Goal: Book appointment/travel/reservation

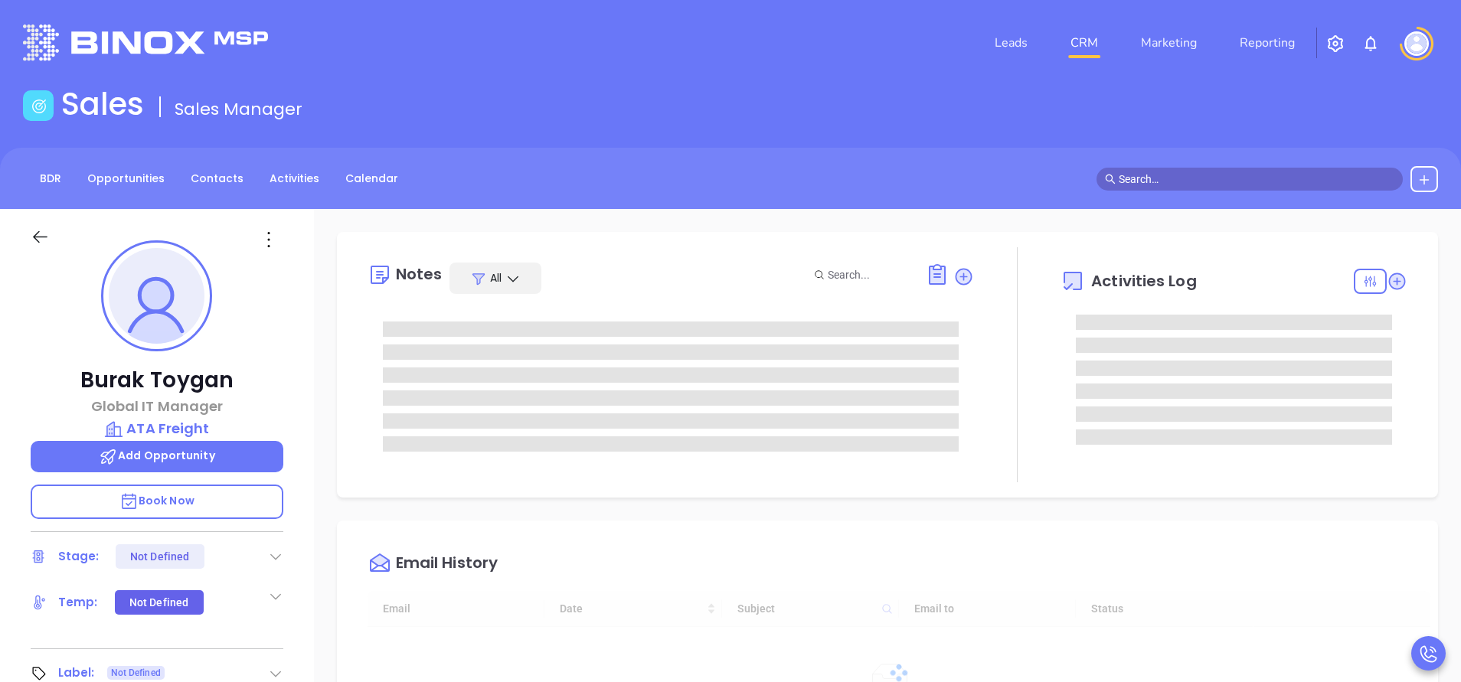
type input "[DATE]"
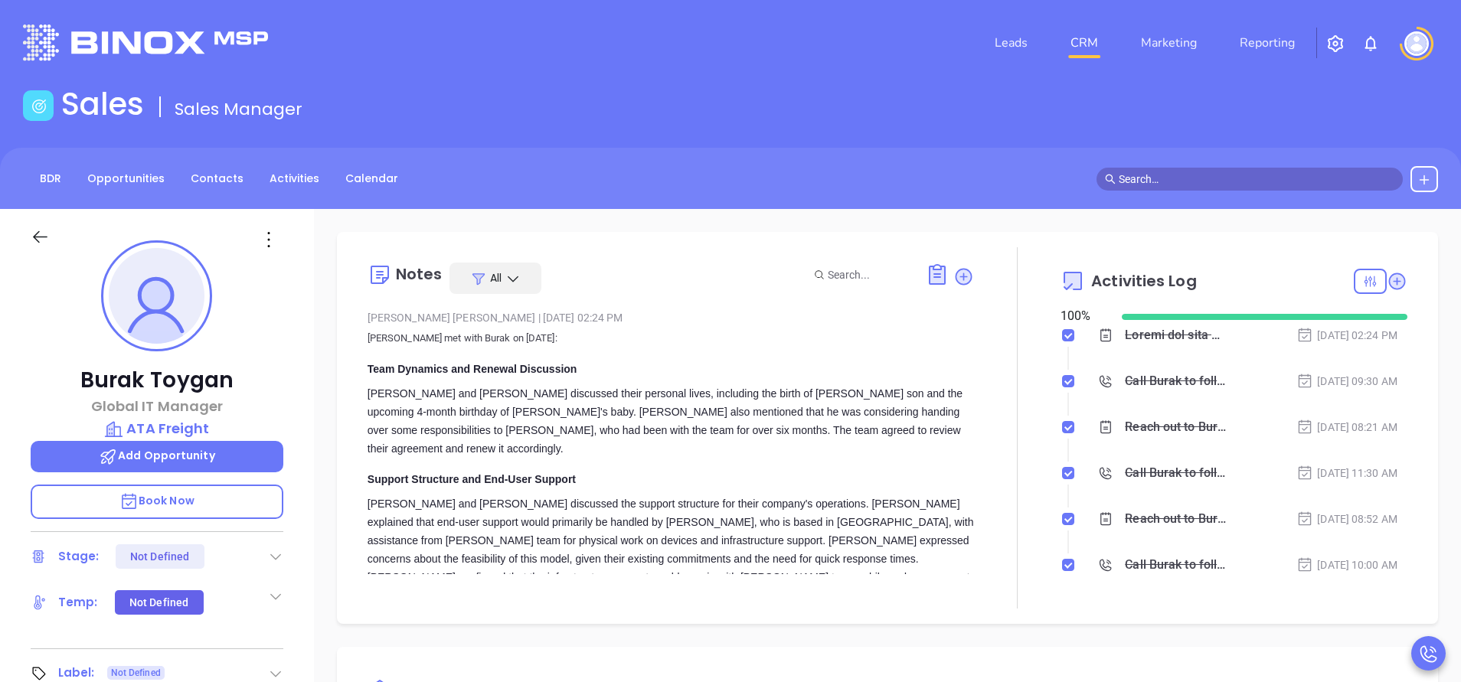
type input "Sofia Chew"
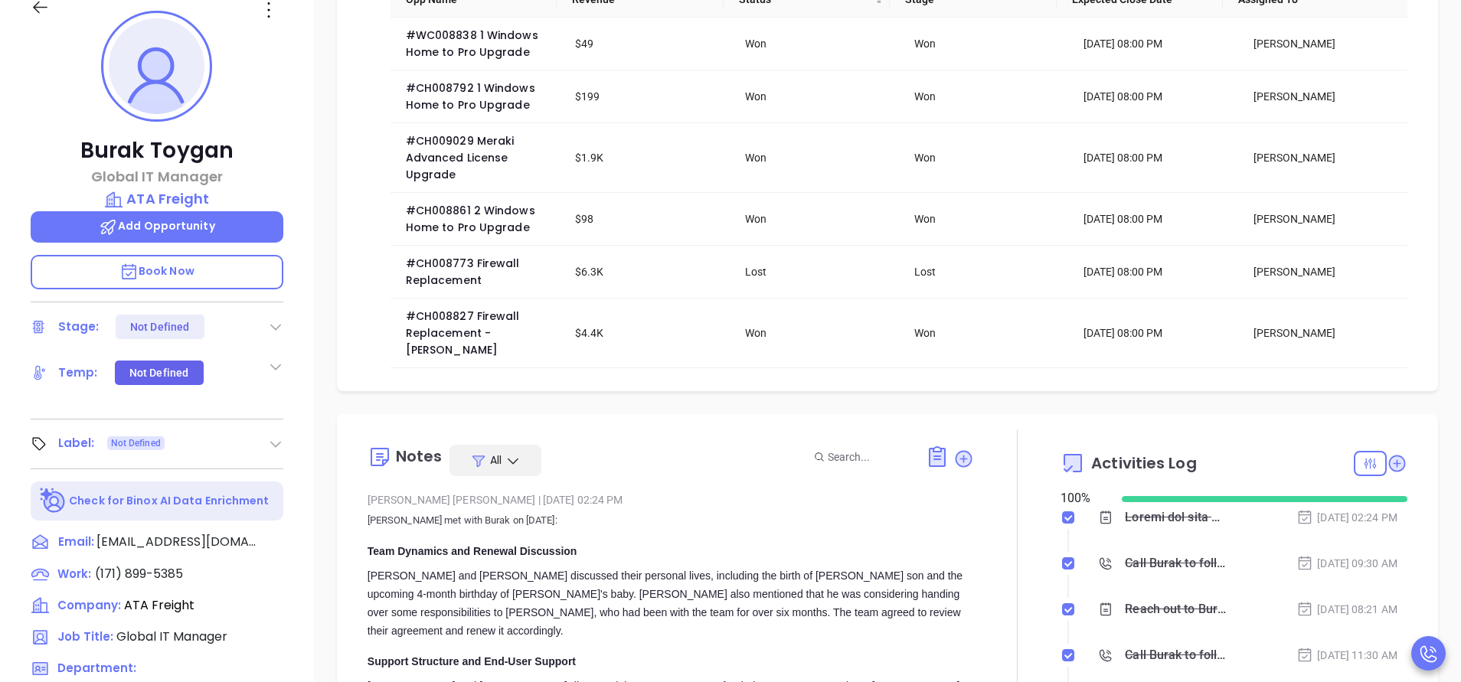
scroll to position [0, 0]
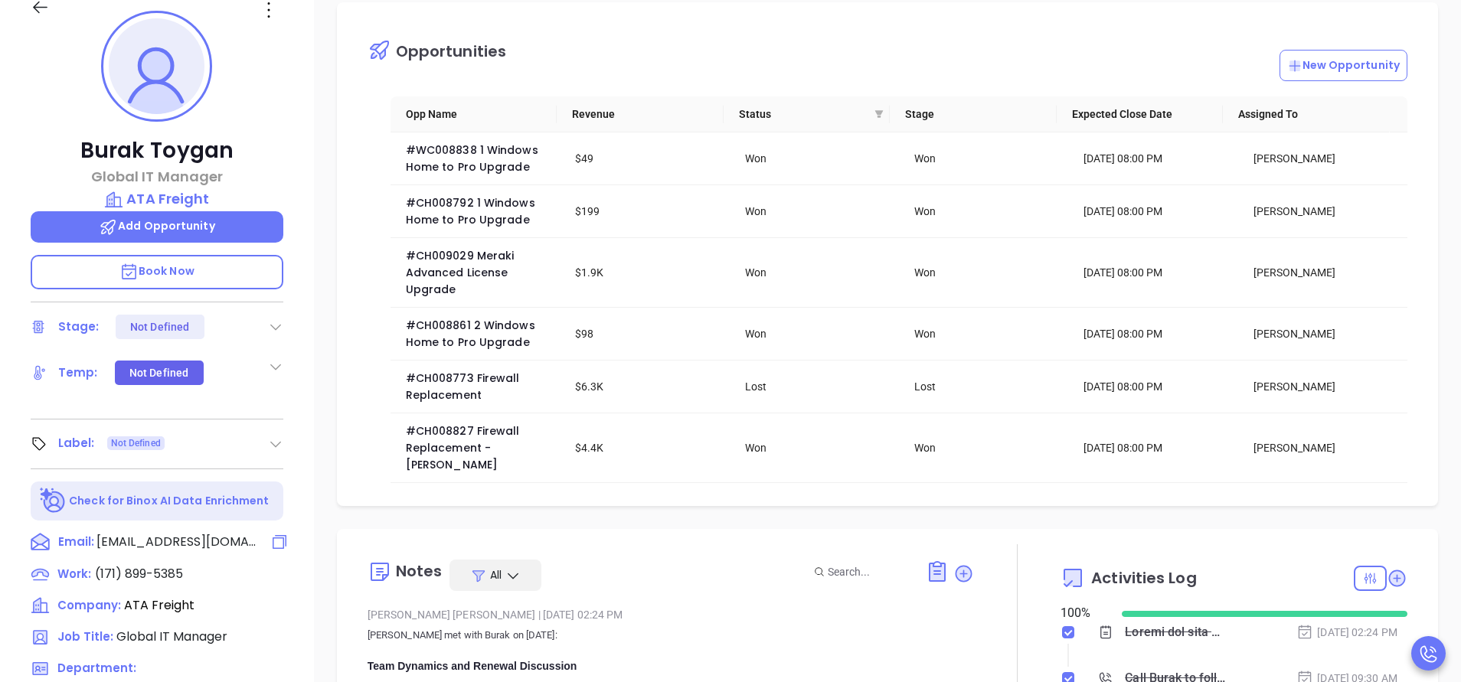
click at [153, 540] on span "b.toygan@ata.com" at bounding box center [177, 542] width 161 height 18
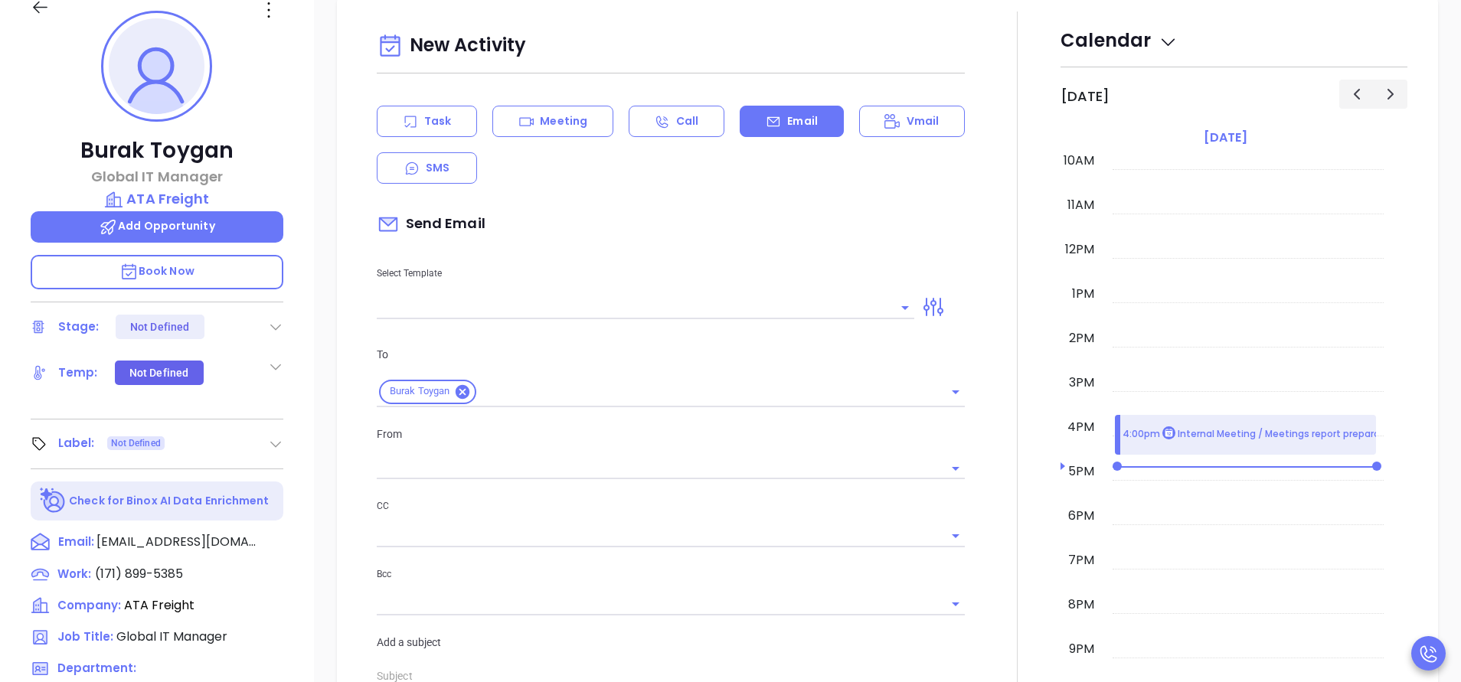
scroll to position [209, 0]
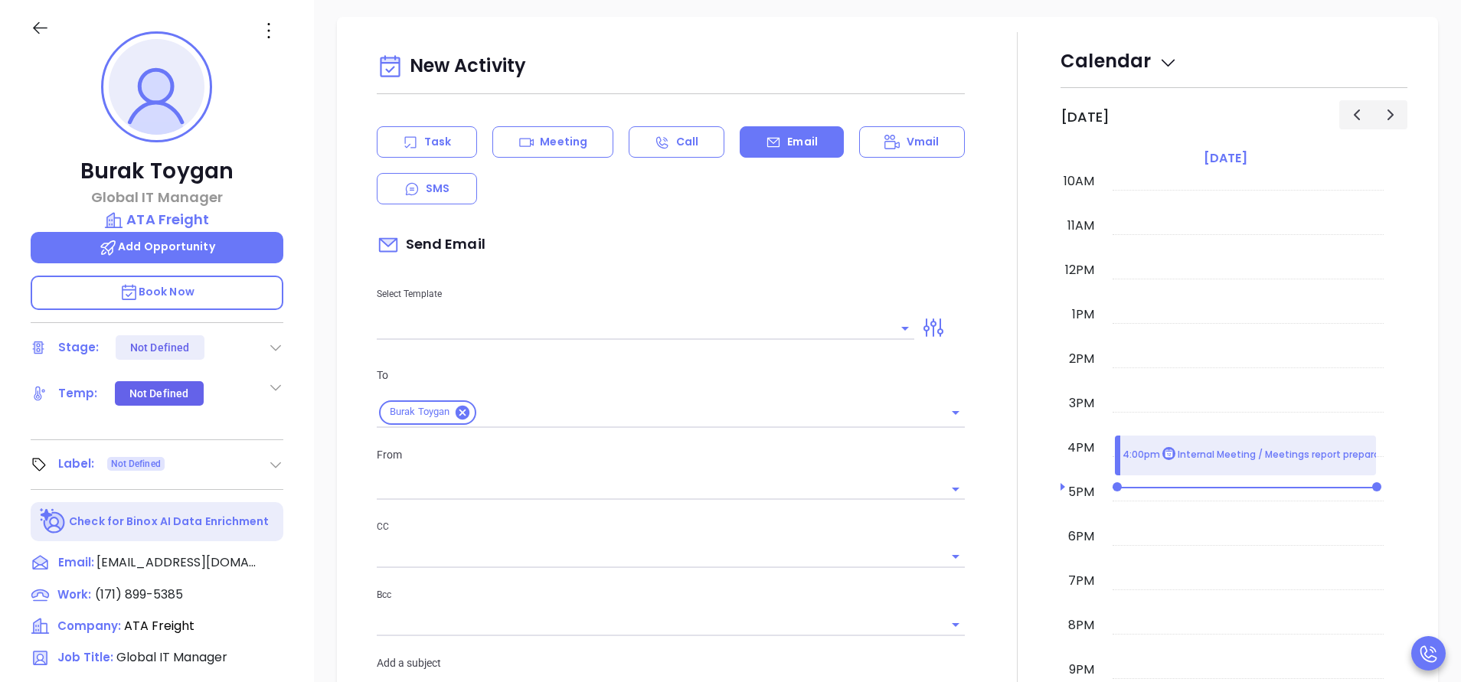
type input "Sofia Chew"
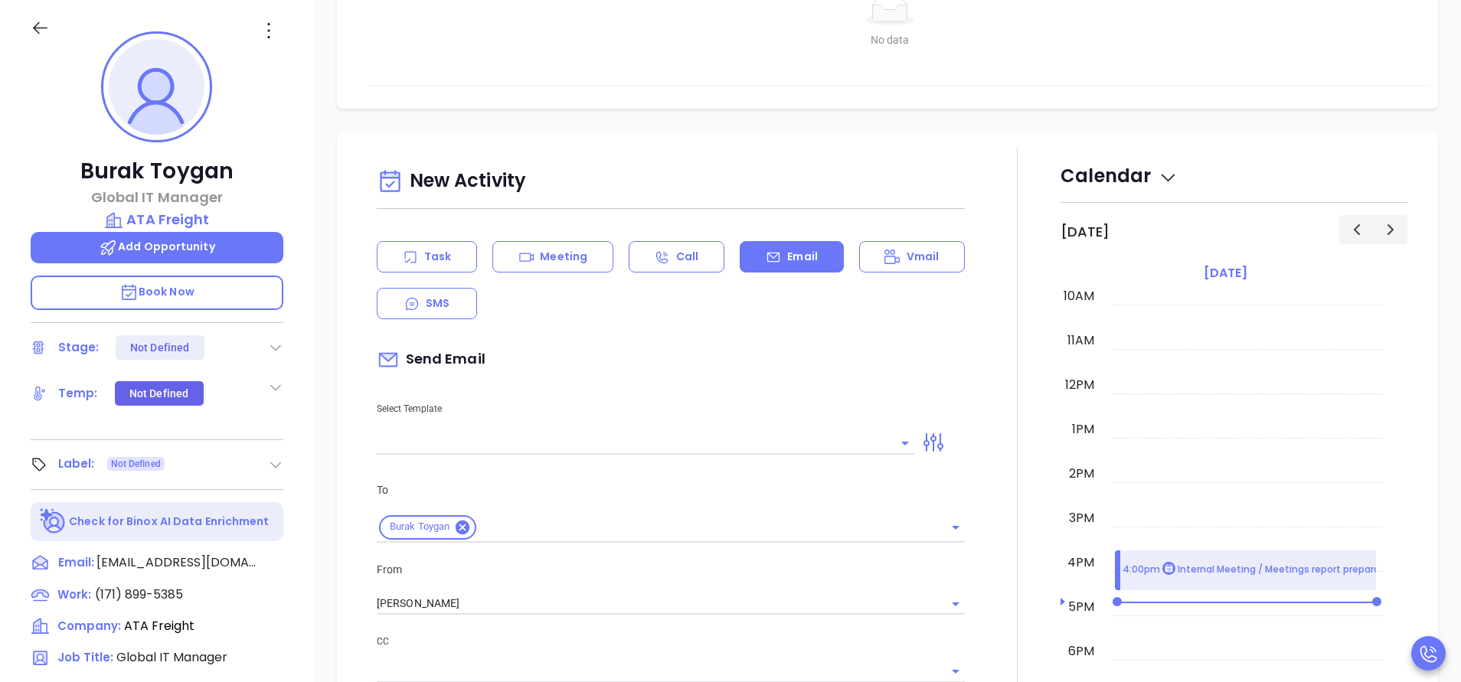
scroll to position [1228, 0]
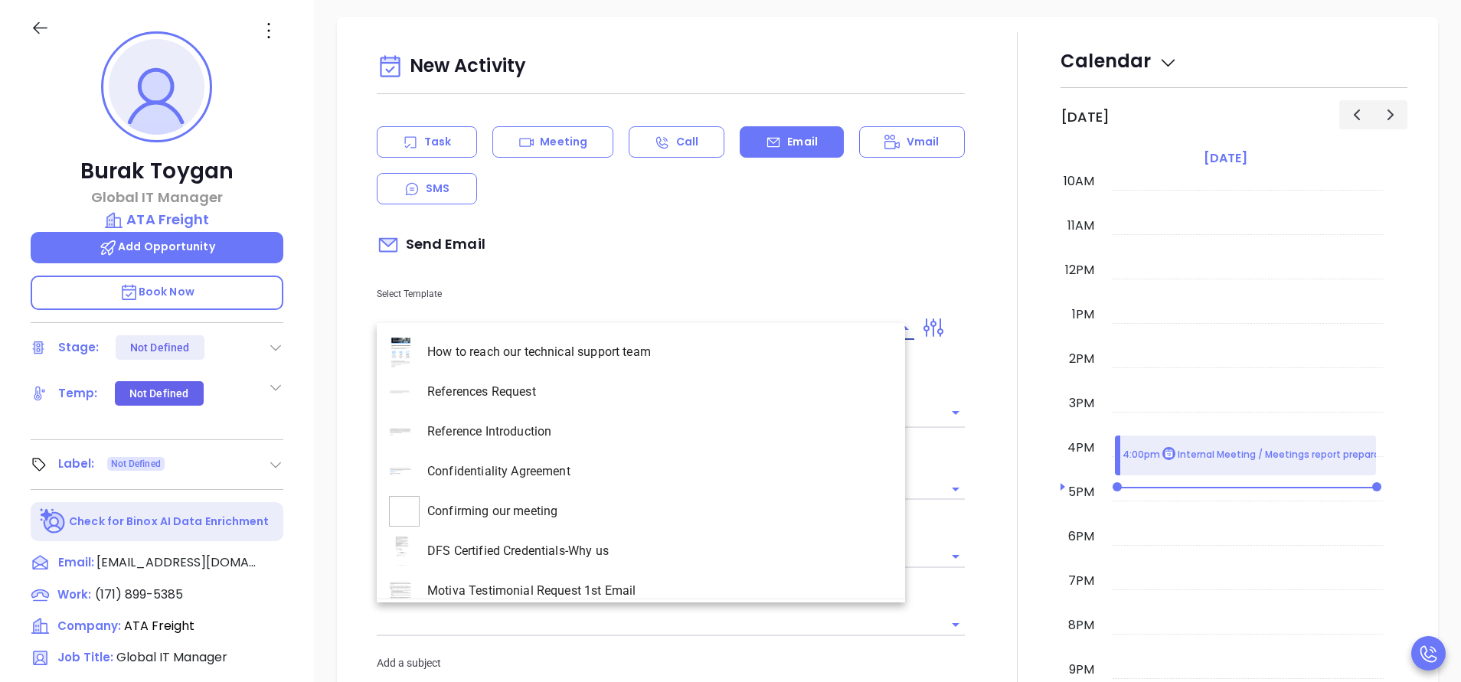
click at [734, 317] on input "text" at bounding box center [634, 328] width 515 height 22
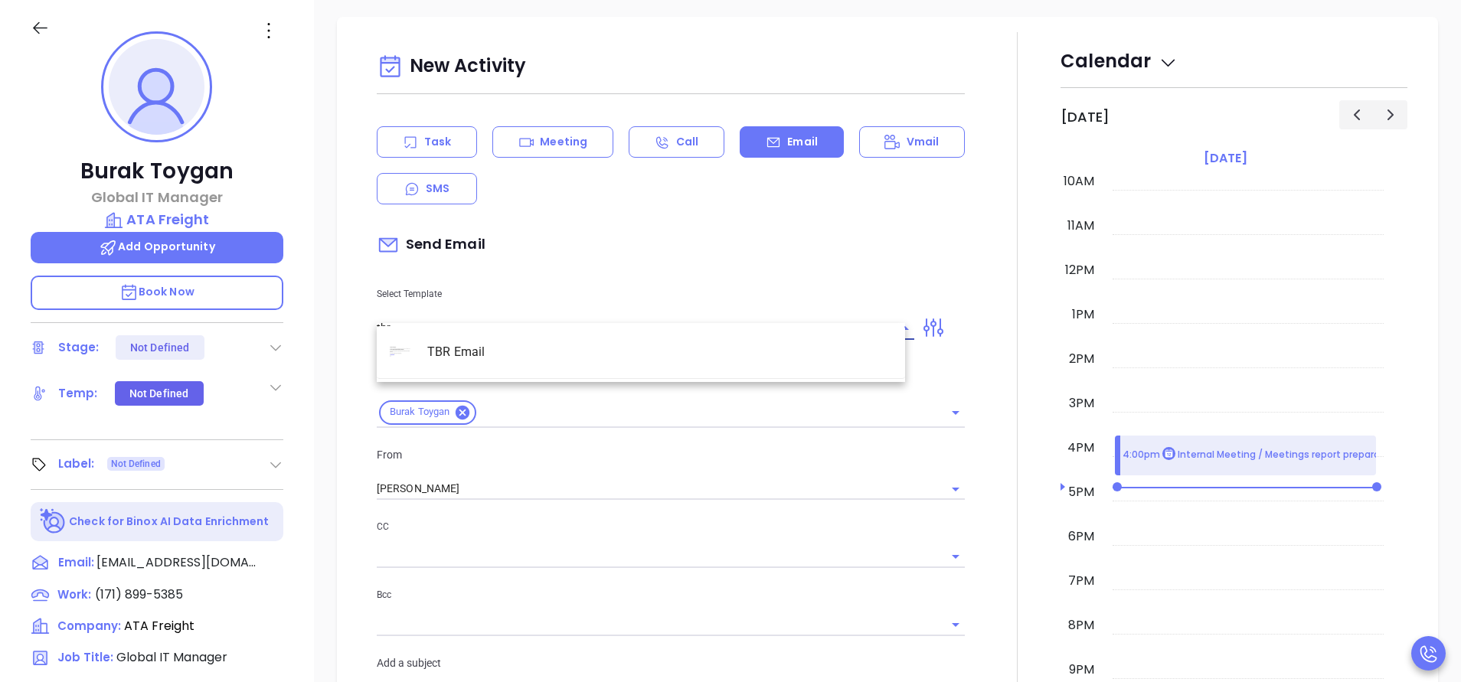
click at [594, 358] on li "TBR Email" at bounding box center [641, 352] width 528 height 40
type input "TBR Email"
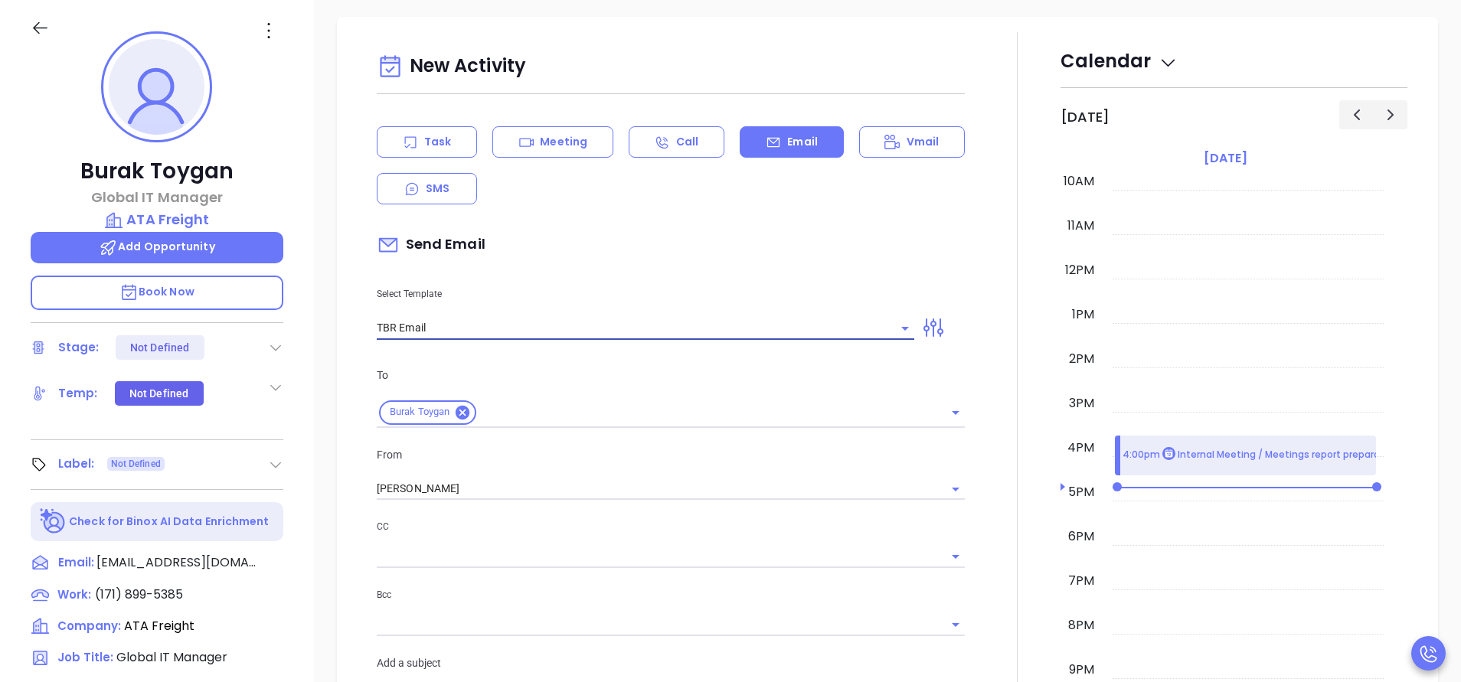
type input "Burak, got 10 mins?"
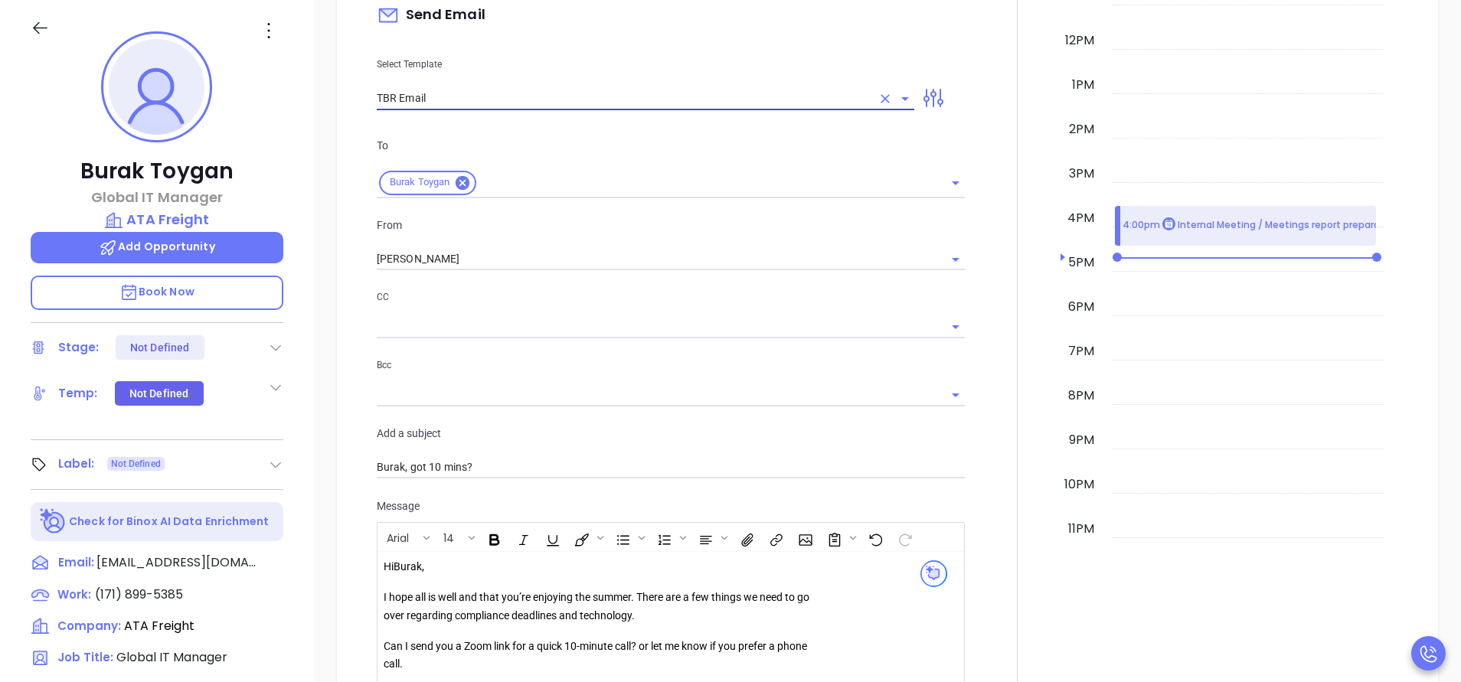
scroll to position [1343, 0]
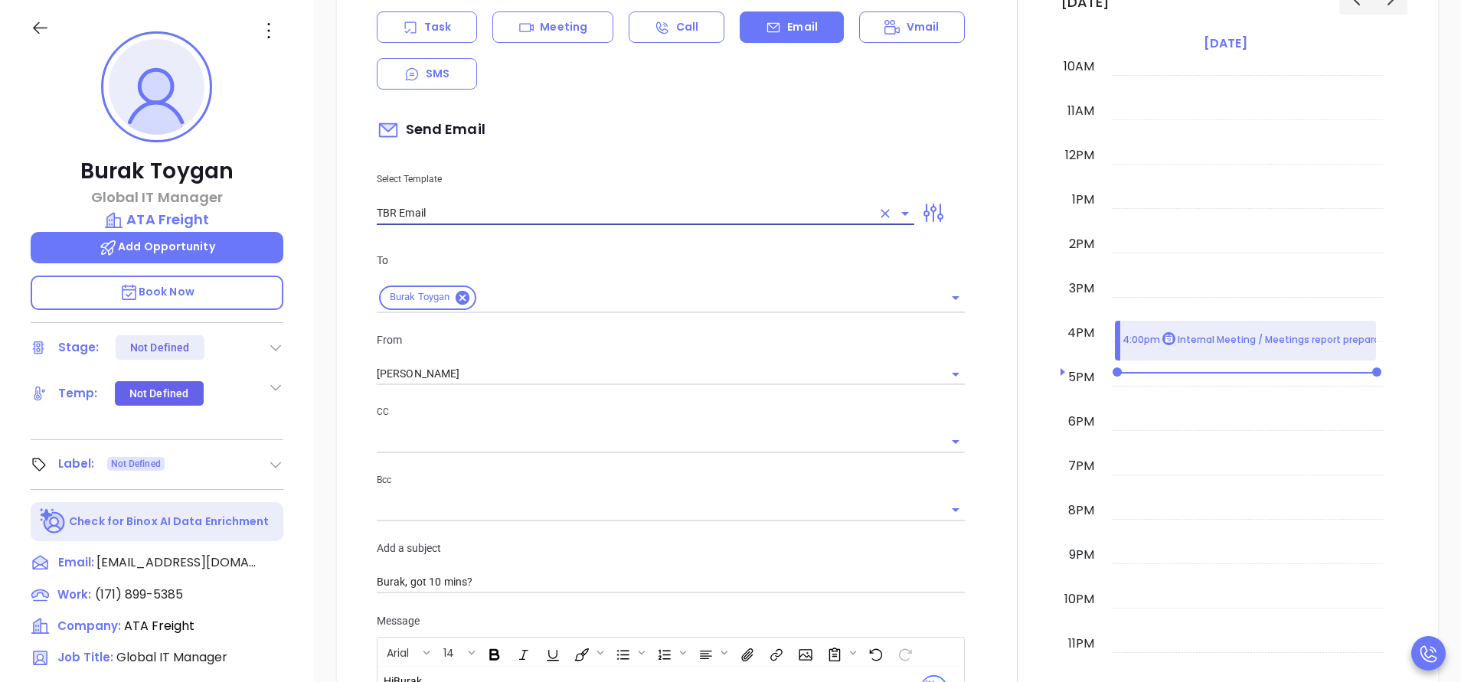
click at [754, 202] on input "TBR Email" at bounding box center [624, 213] width 495 height 22
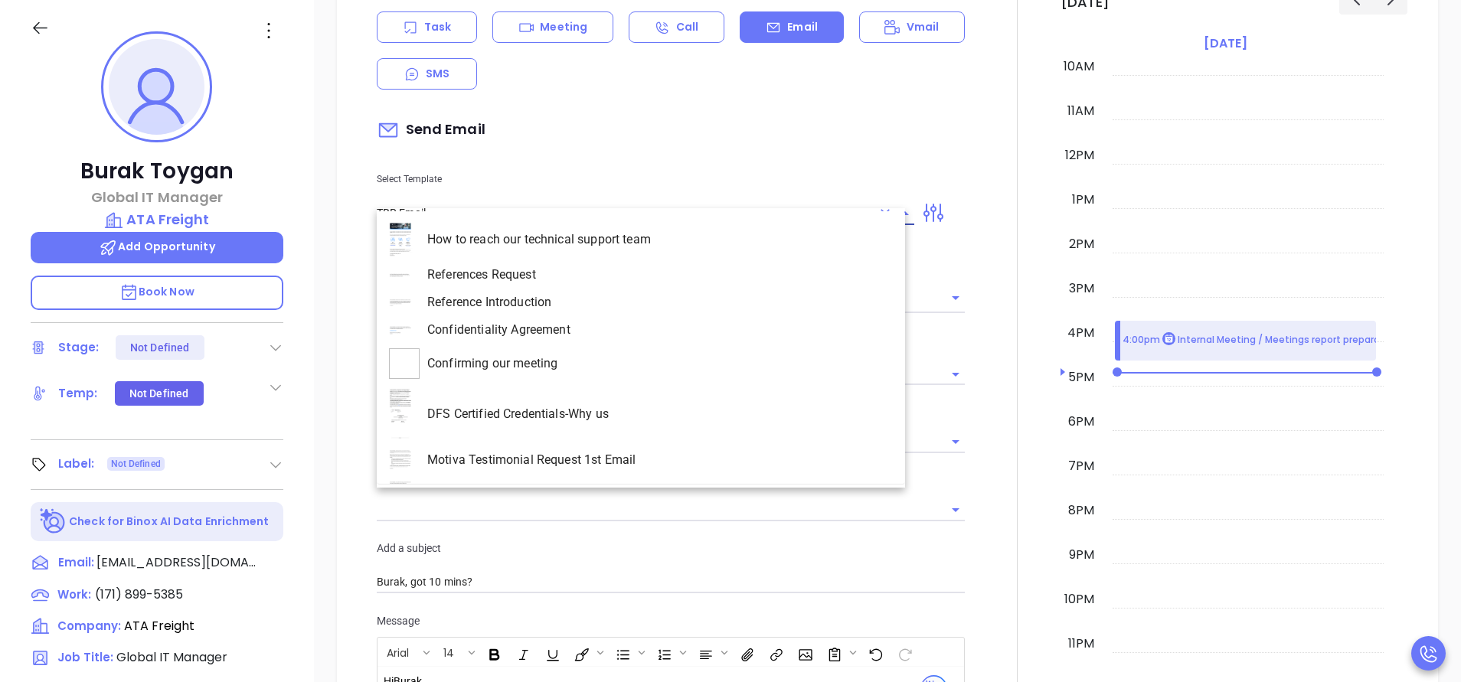
scroll to position [3226, 0]
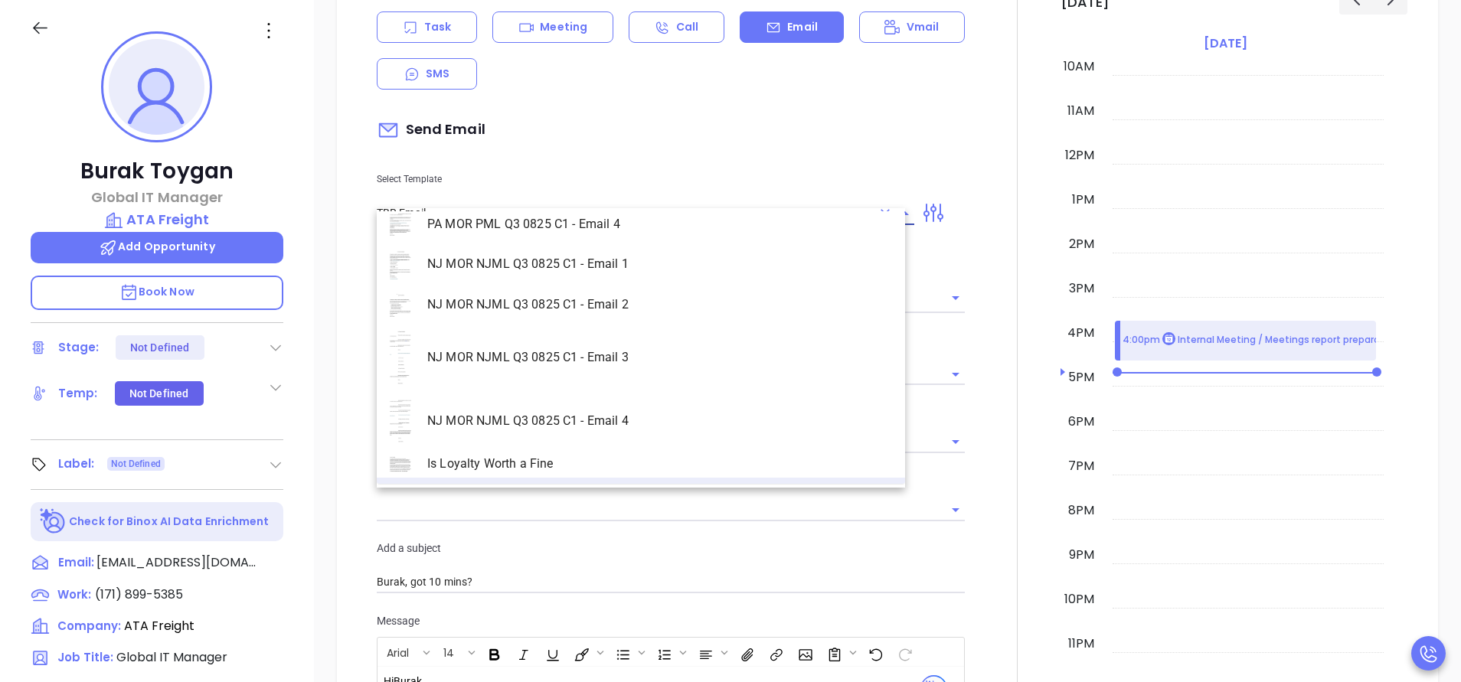
click at [753, 202] on input "TBR Email" at bounding box center [624, 213] width 495 height 22
type input "TBR Email"
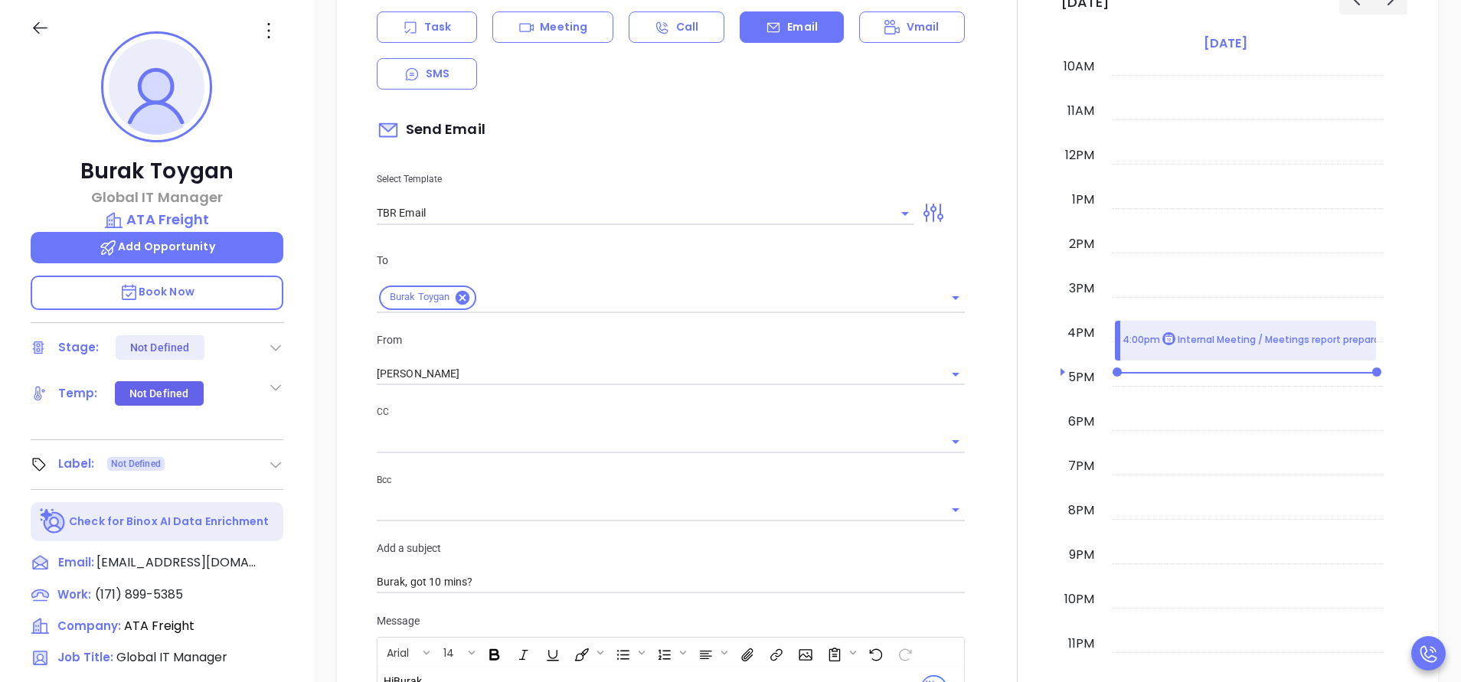
click at [770, 121] on div "Send Email" at bounding box center [671, 130] width 588 height 35
click at [947, 365] on icon "Open" at bounding box center [956, 374] width 18 height 18
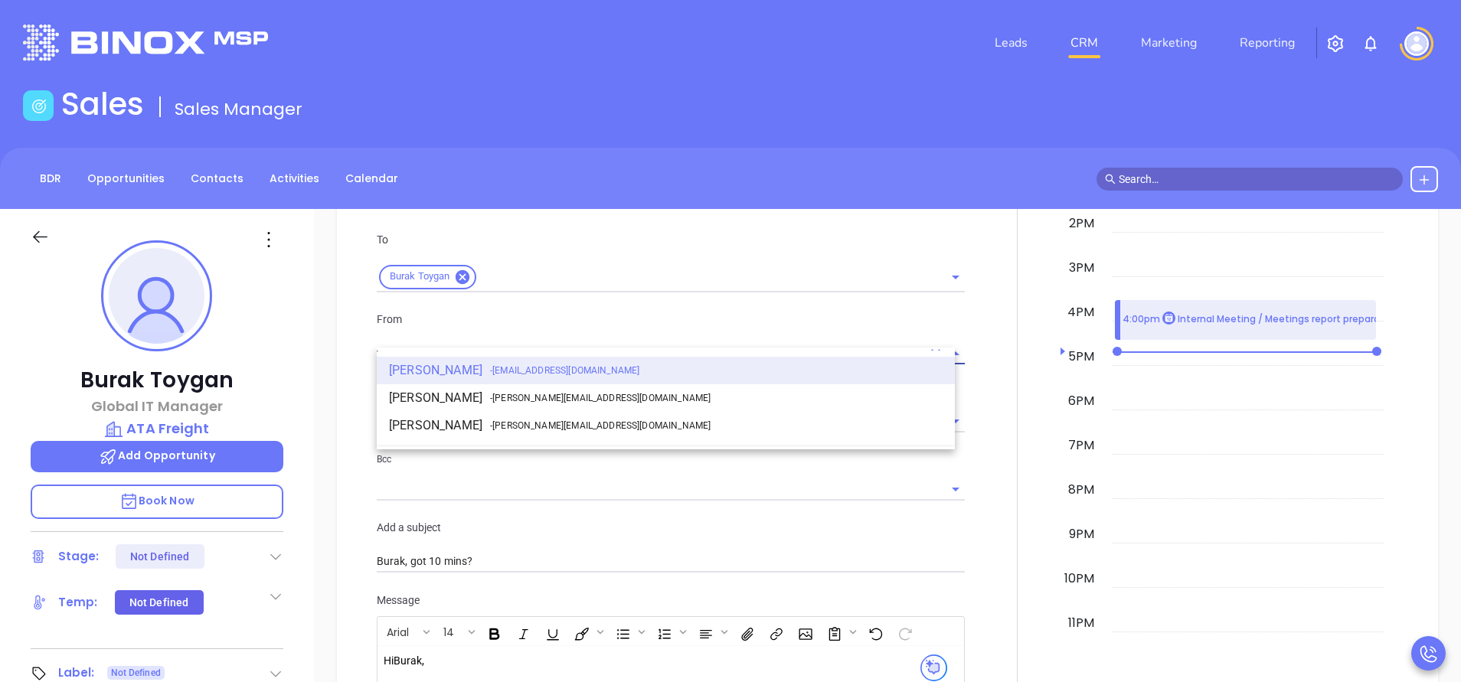
scroll to position [0, 0]
click at [447, 407] on li "Walter Contreras - walter@motiva.net" at bounding box center [666, 398] width 578 height 28
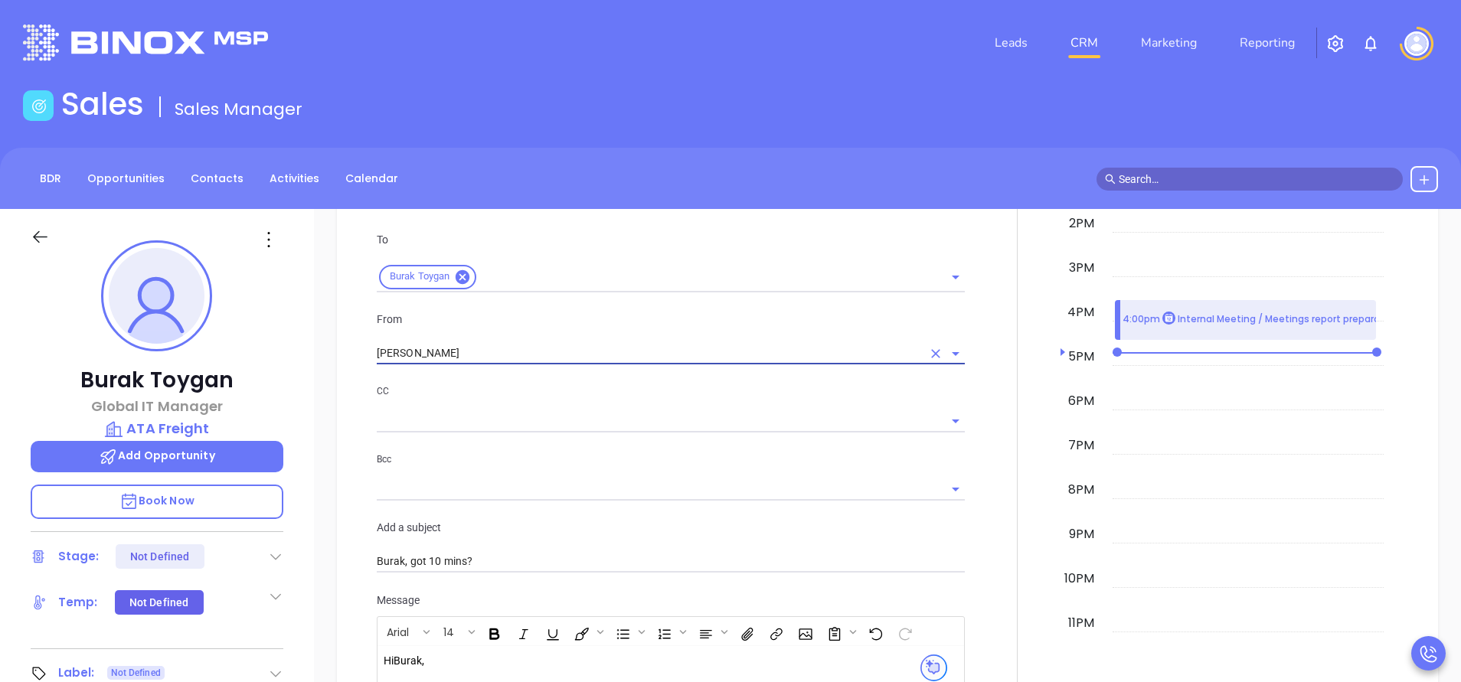
type input "Walter Contreras"
click at [446, 410] on input "text" at bounding box center [659, 421] width 565 height 22
click at [345, 429] on div "New Activity Task Meeting Call Email Vmail SMS Send Email Select Template TBR E…" at bounding box center [887, 442] width 1101 height 1122
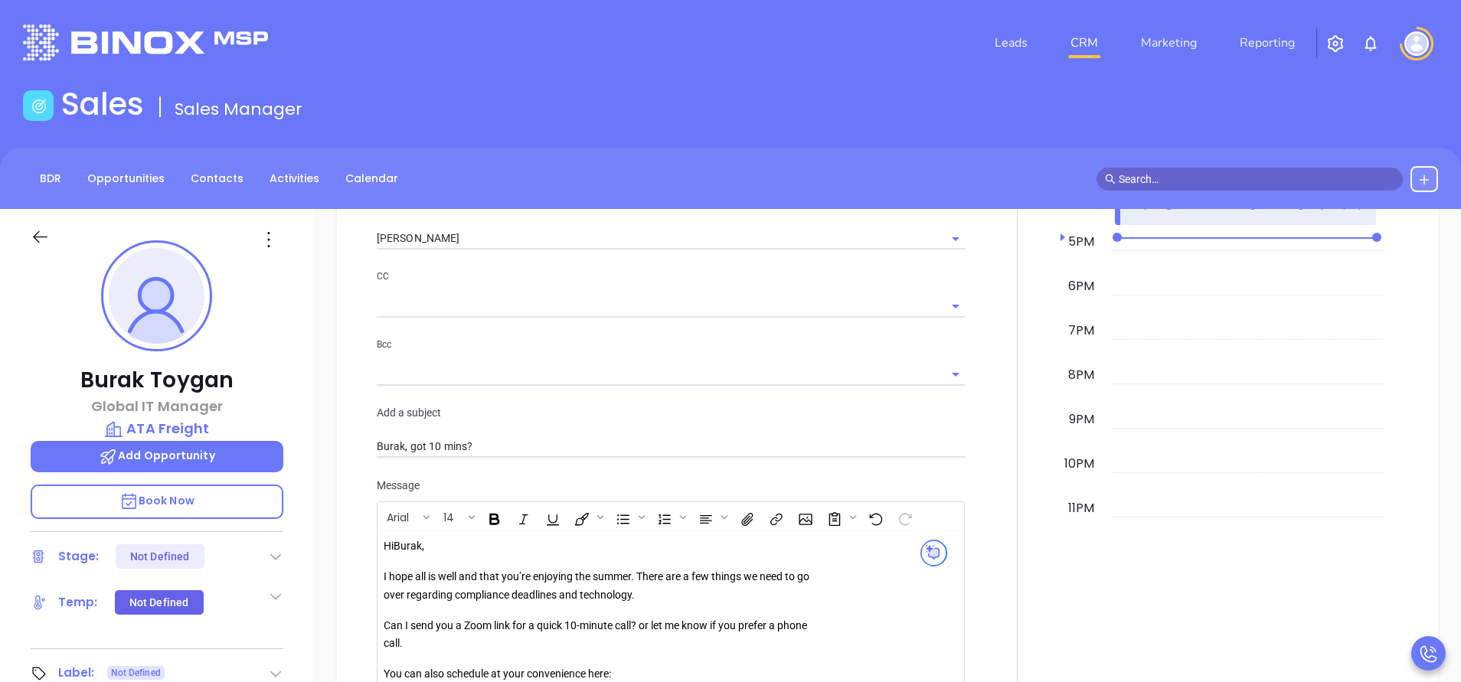
scroll to position [1803, 0]
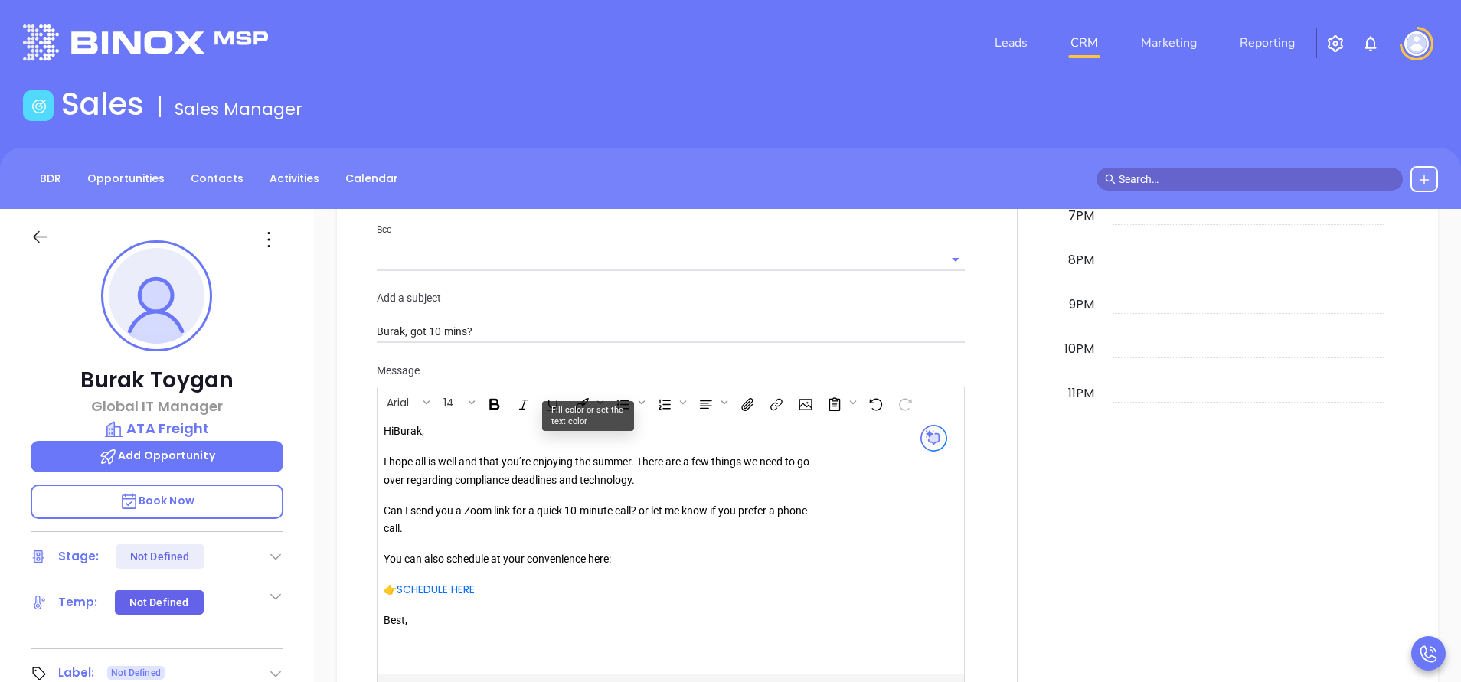
click at [542, 453] on p "I hope all is well and that you’re enjoying the summer. There are a few things …" at bounding box center [604, 471] width 440 height 37
click at [437, 618] on p "Best," at bounding box center [604, 630] width 440 height 37
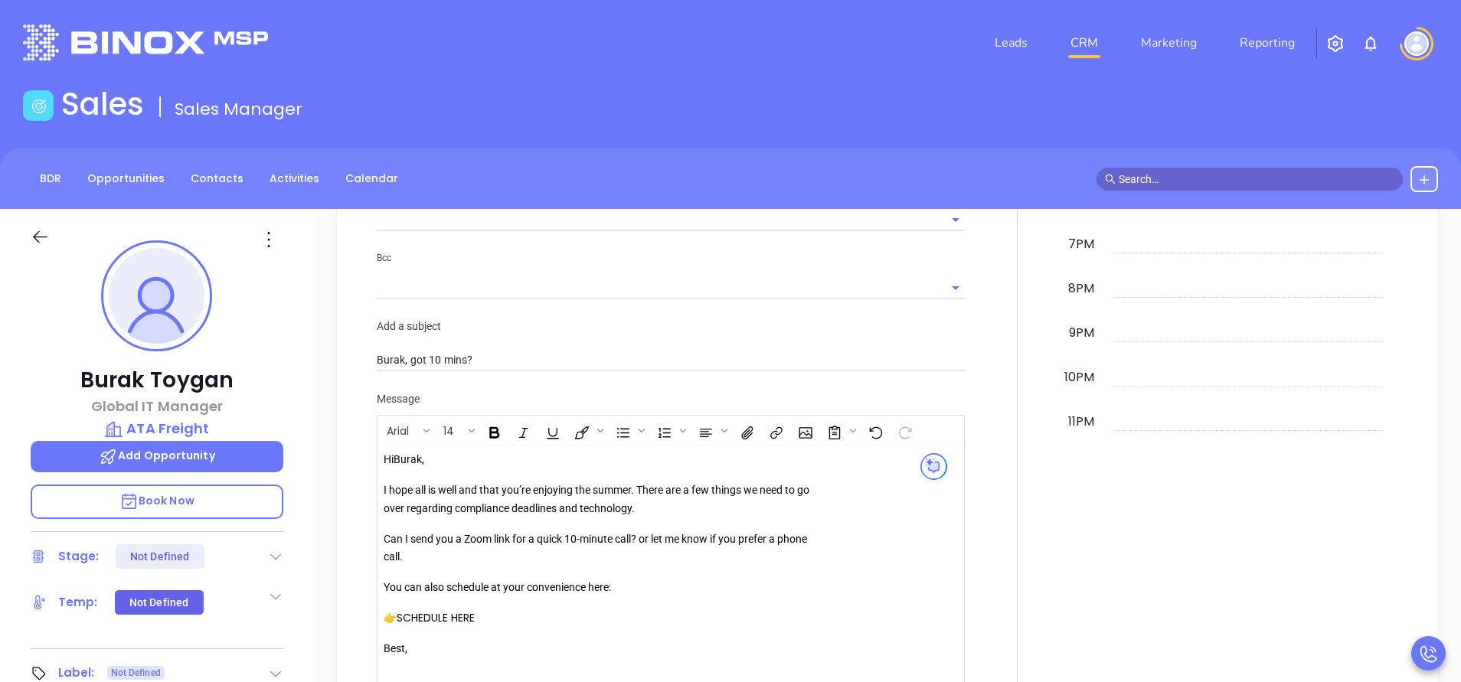
scroll to position [1889, 0]
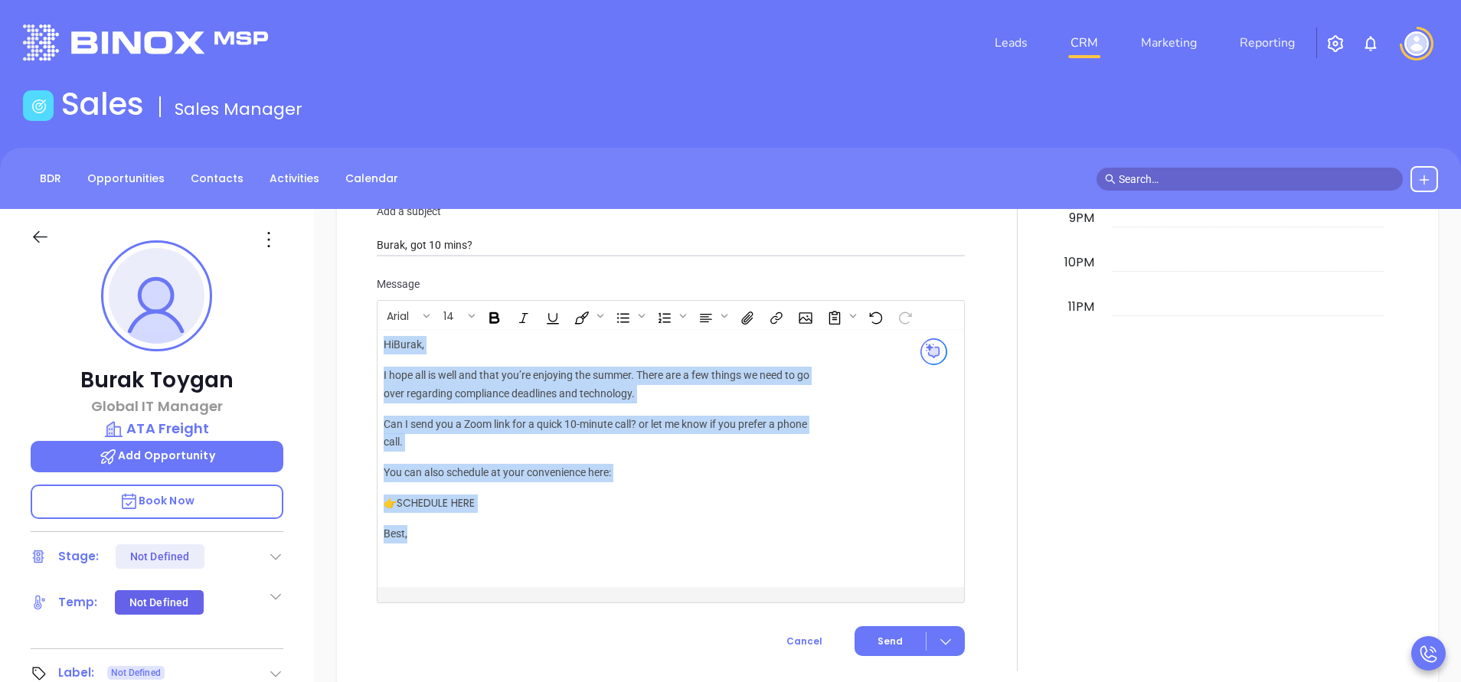
drag, startPoint x: 406, startPoint y: 497, endPoint x: 342, endPoint y: 300, distance: 207.1
click at [342, 300] on div "New Activity Task Meeting Call Email Vmail SMS Send Email Select Template TBR E…" at bounding box center [887, 126] width 1101 height 1122
copy div "Hi Burak , I hope all is well and that you’re enjoying the summer. There are a …"
click at [583, 380] on p "I hope all is well and that you’re enjoying the summer. There are a few things …" at bounding box center [604, 385] width 440 height 37
drag, startPoint x: 399, startPoint y: 410, endPoint x: 365, endPoint y: 316, distance: 100.1
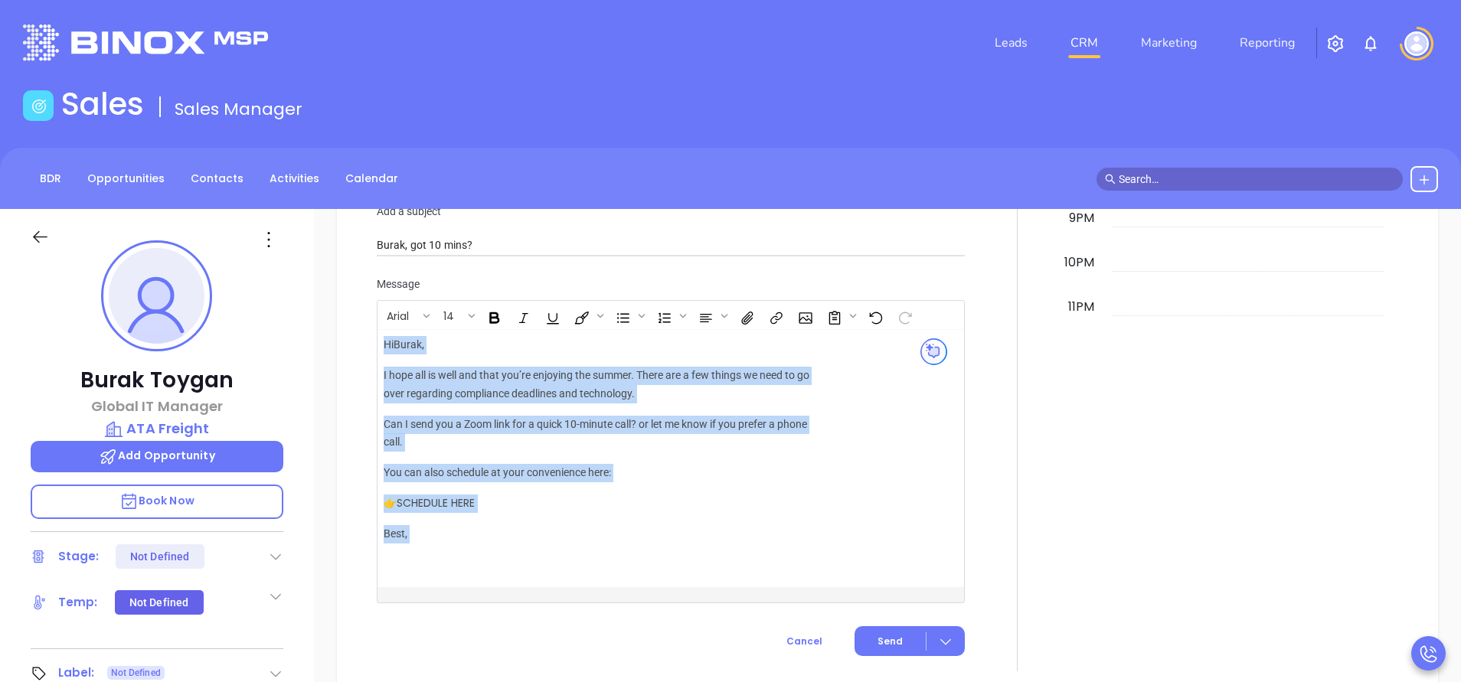
click at [365, 316] on div "New Activity Task Meeting Call Email Vmail SMS Send Email Select Template TBR E…" at bounding box center [887, 125] width 1071 height 1091
copy div "Hi Burak , I hope all is well and that you’re enjoying the summer. There are a …"
click at [580, 442] on div "Hi Burak , I hope all is well and that you’re enjoying the summer. There are a …" at bounding box center [604, 448] width 440 height 225
click at [591, 378] on p "I hope all is well and that you’re enjoying the summer. There are a few things …" at bounding box center [604, 385] width 440 height 37
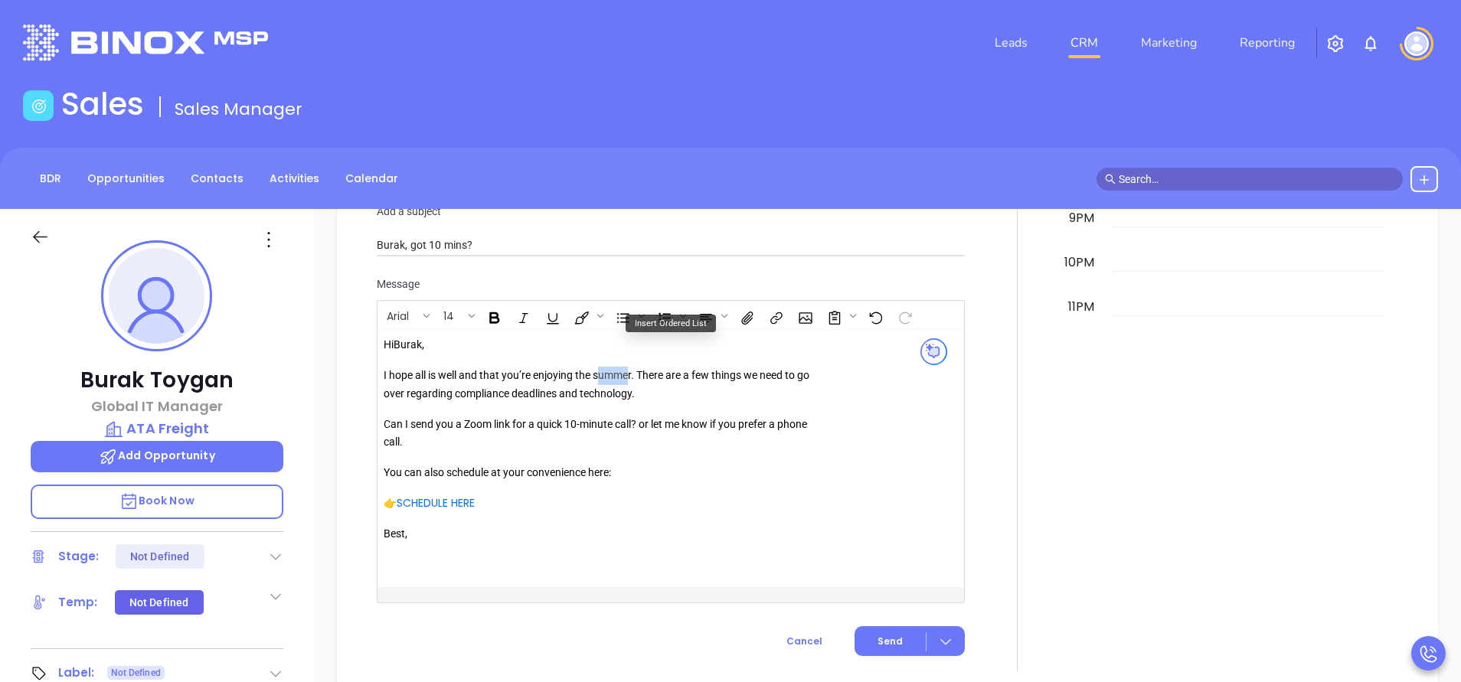
drag, startPoint x: 601, startPoint y: 361, endPoint x: 675, endPoint y: 368, distance: 73.8
click at [633, 367] on p "I hope all is well and that you’re enjoying the summer. There are a few things …" at bounding box center [604, 385] width 440 height 37
click at [782, 368] on p "I hope all is well and that you’re enjoying the fall . There are a few things w…" at bounding box center [604, 385] width 440 height 37
click at [638, 374] on p "I hope all is well and that you’re enjoying the fall . There are a few things w…" at bounding box center [604, 385] width 440 height 37
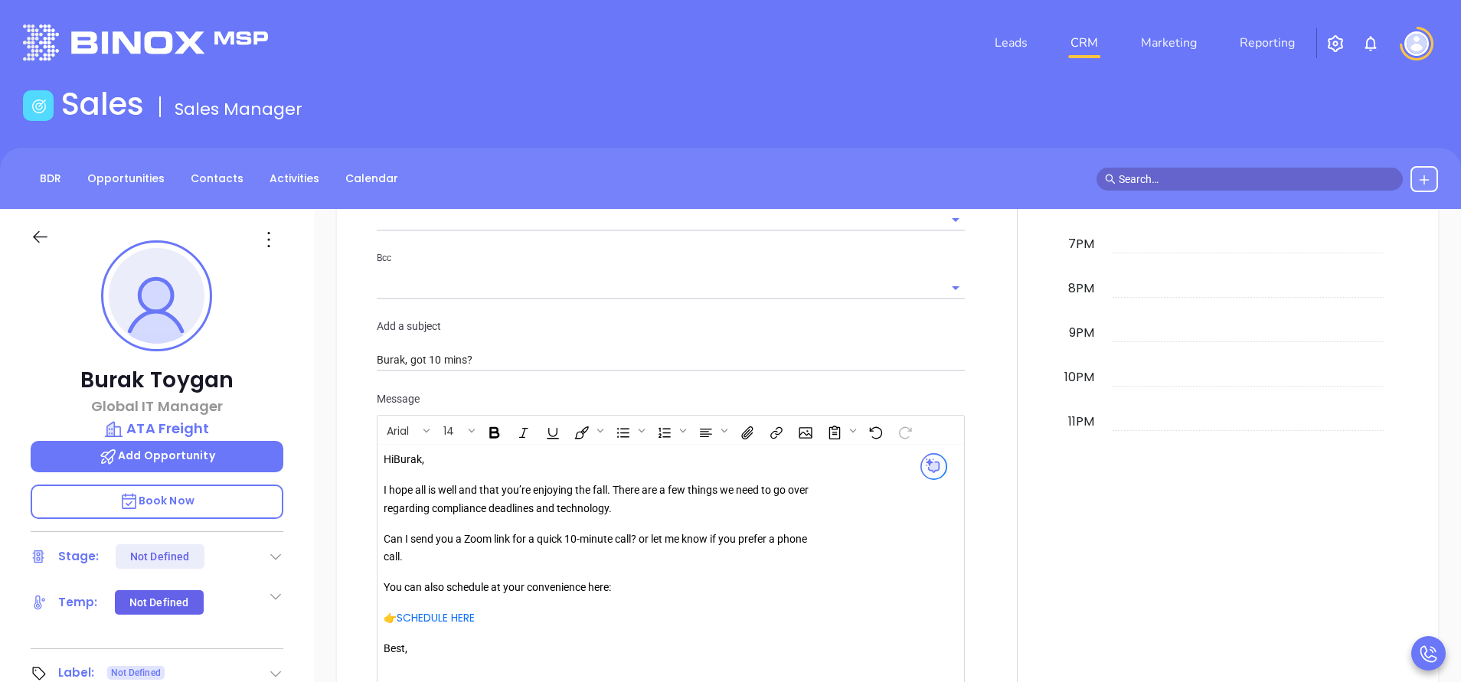
click at [34, 236] on icon at bounding box center [40, 236] width 19 height 19
click at [1229, 185] on input "text" at bounding box center [1257, 179] width 276 height 17
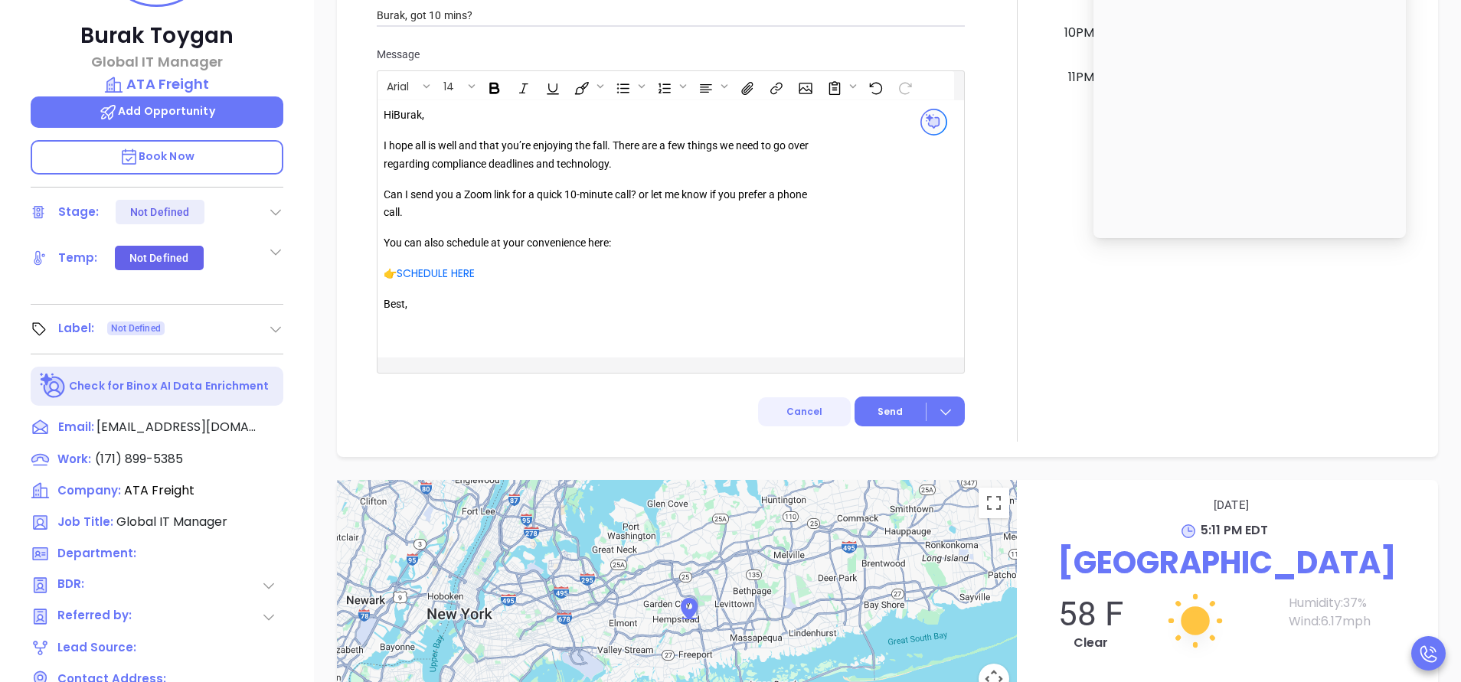
click at [793, 405] on span "Cancel" at bounding box center [805, 411] width 36 height 13
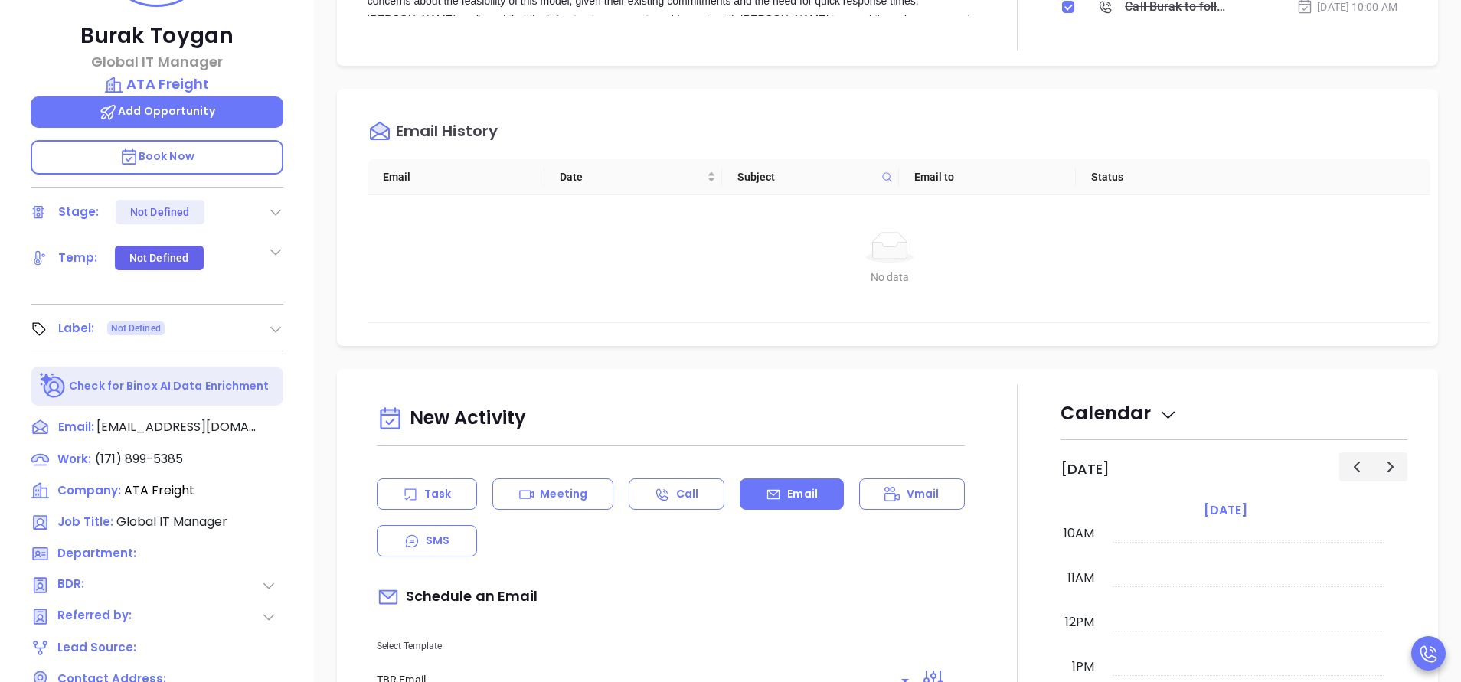
scroll to position [0, 0]
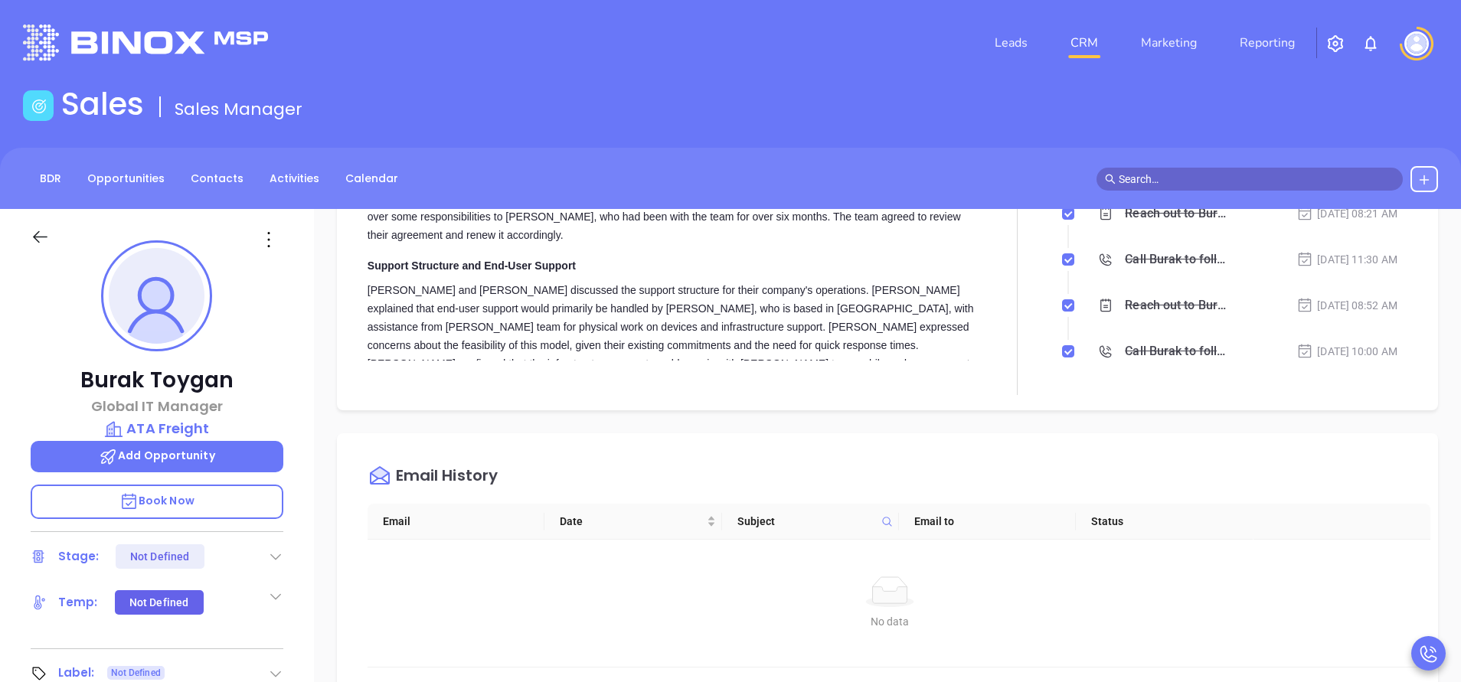
click at [37, 235] on icon at bounding box center [40, 236] width 19 height 19
click at [1211, 176] on input "text" at bounding box center [1257, 179] width 276 height 17
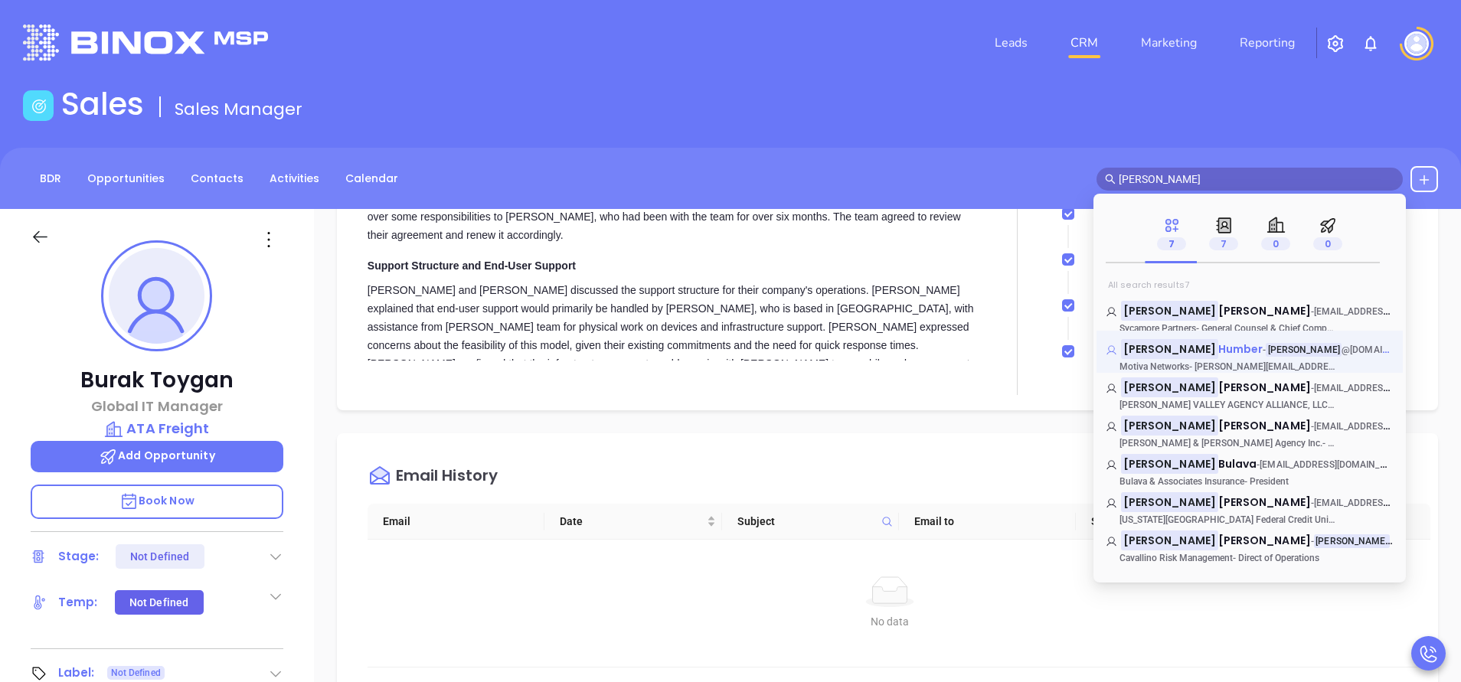
type input "carla"
click at [1266, 348] on mark "carla" at bounding box center [1304, 350] width 76 height 15
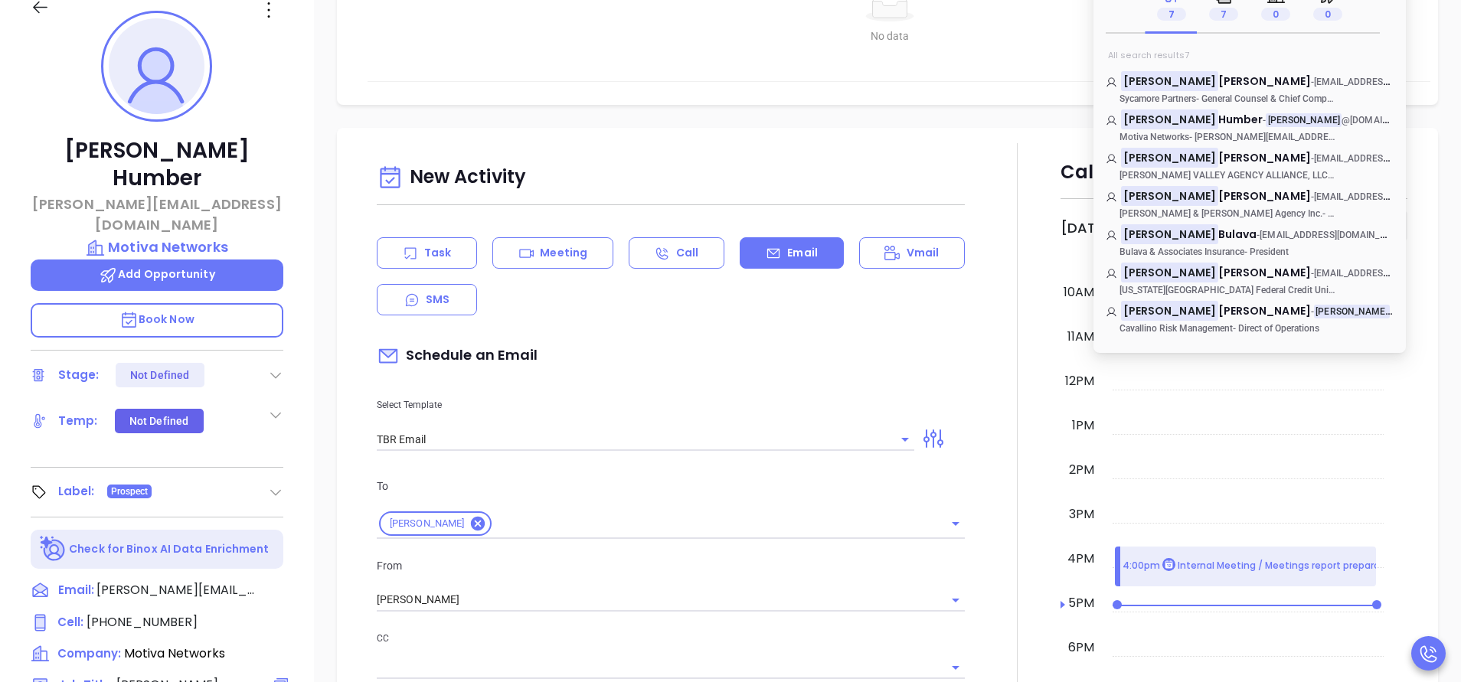
scroll to position [345, 0]
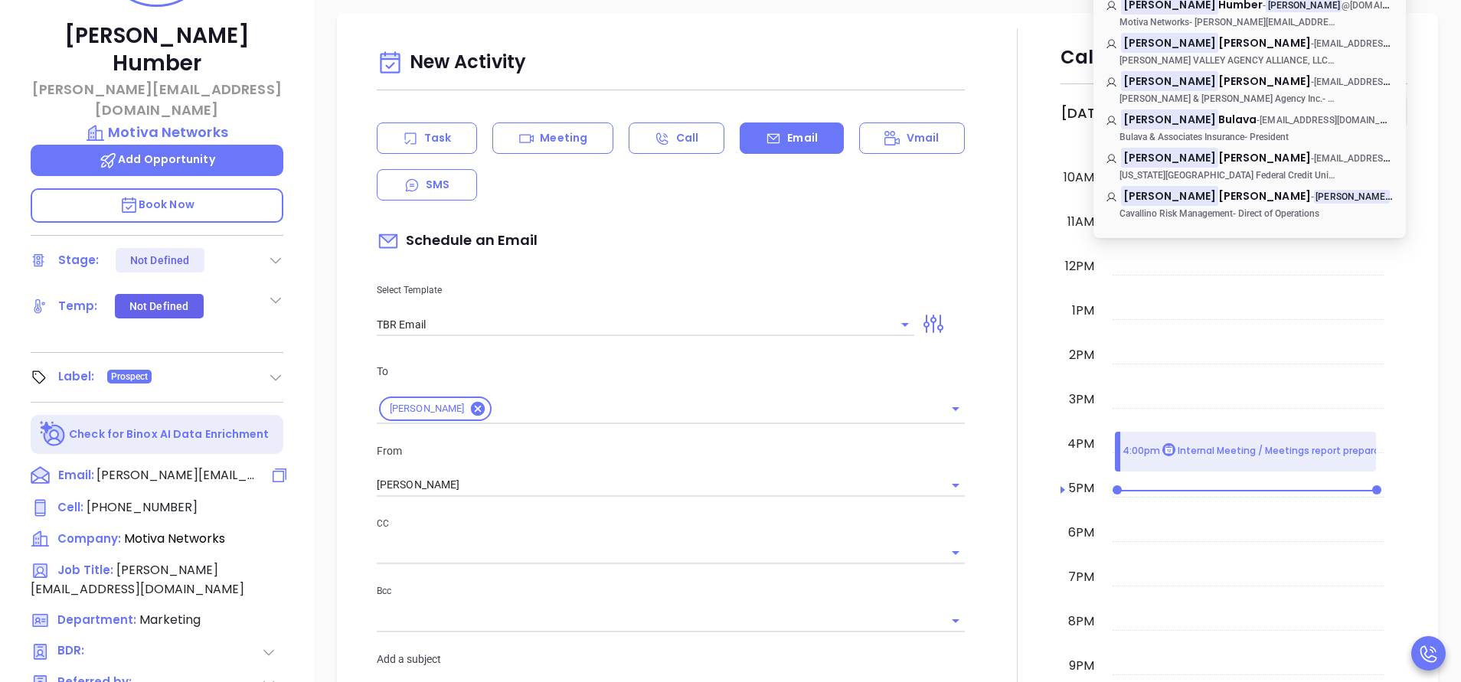
click at [172, 466] on span "carla@motiva.net" at bounding box center [177, 475] width 161 height 18
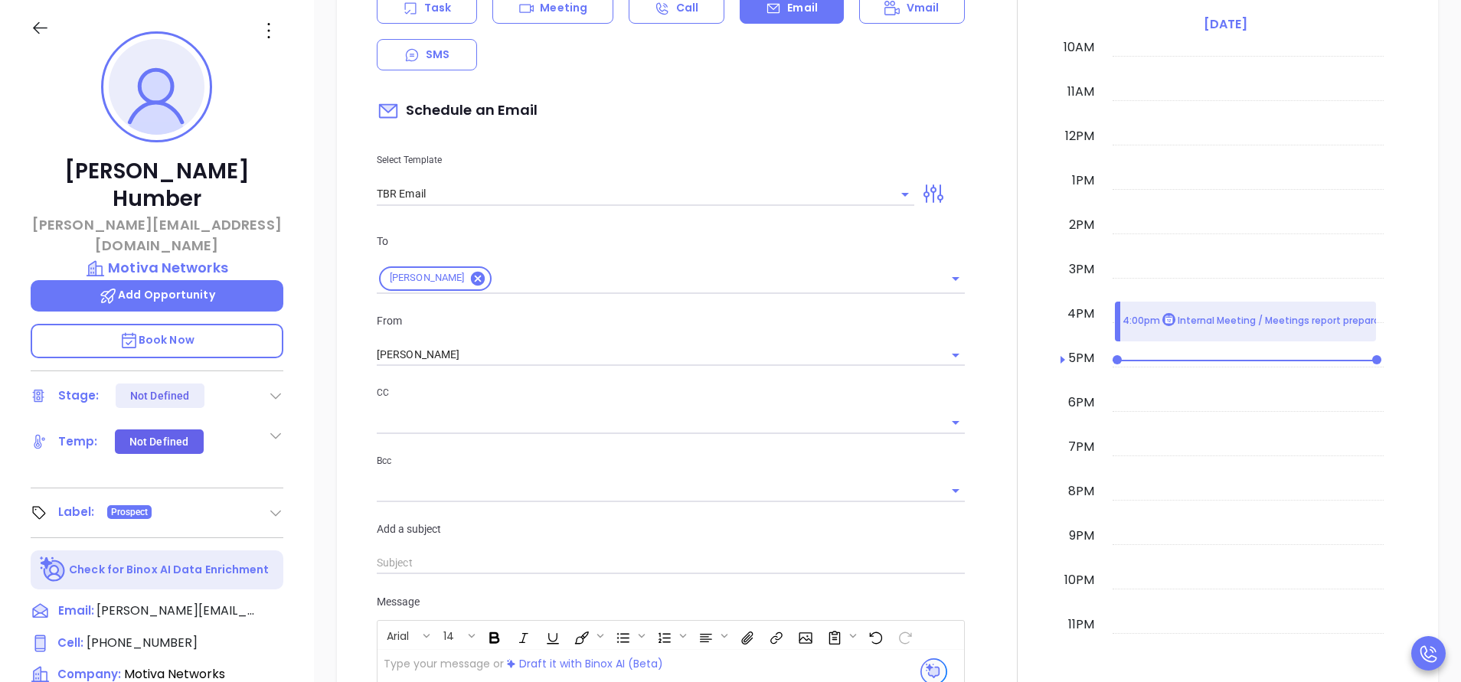
scroll to position [1428, 0]
click at [901, 198] on icon "Open" at bounding box center [905, 197] width 8 height 4
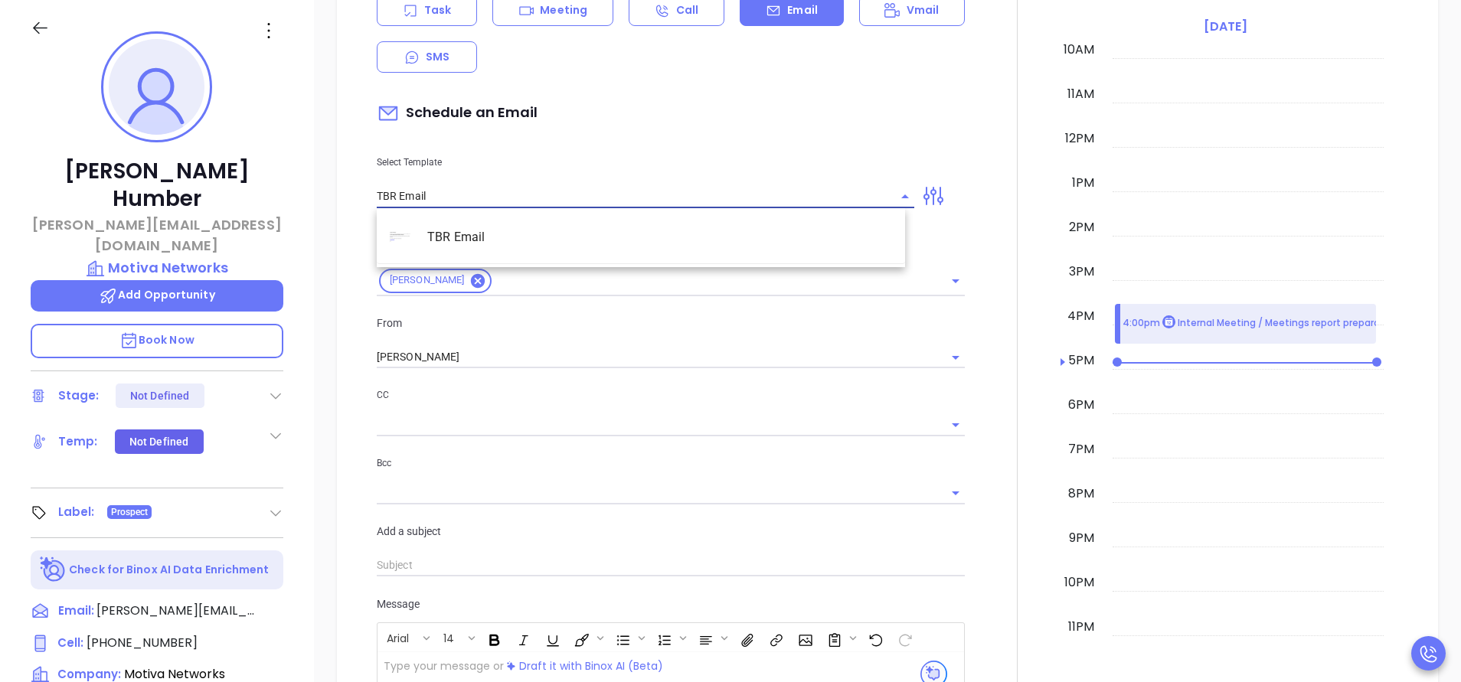
click at [535, 235] on li "TBR Email" at bounding box center [641, 238] width 528 height 40
type input "Carla, got 10 mins?"
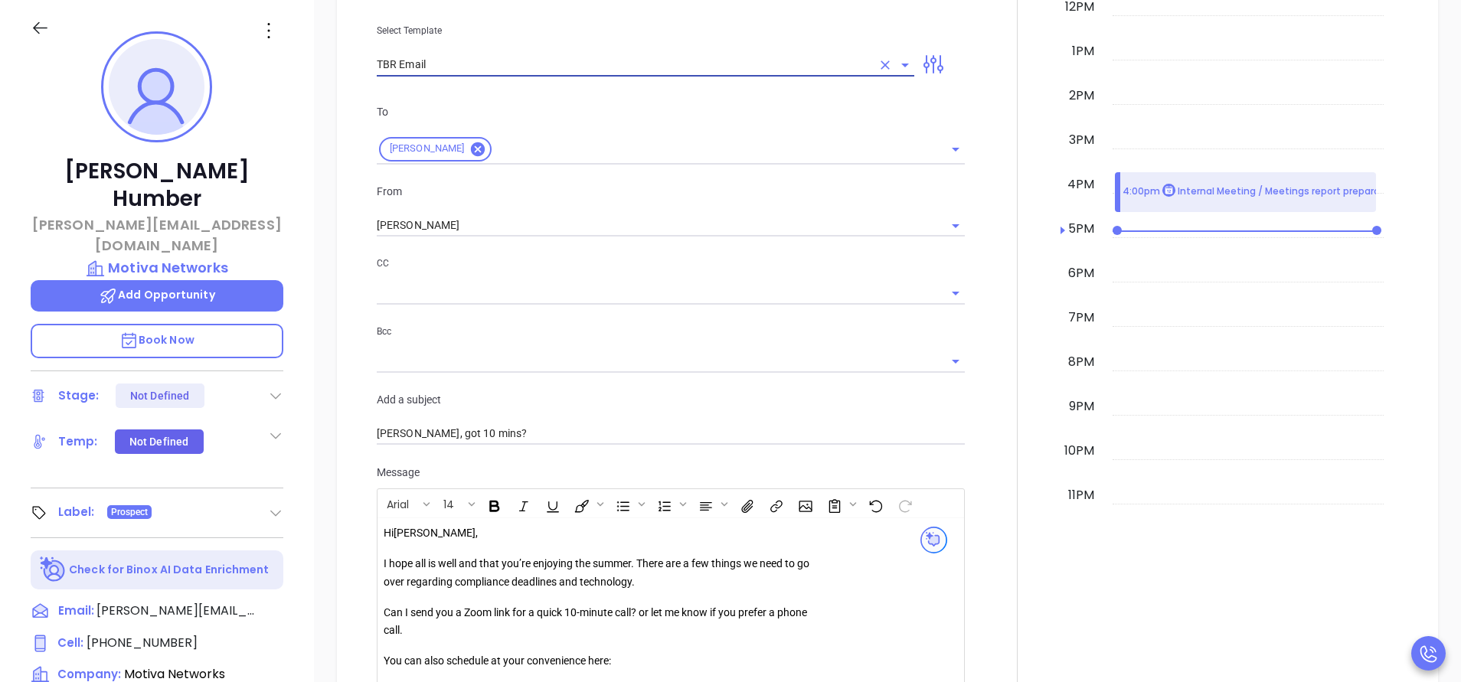
scroll to position [1543, 0]
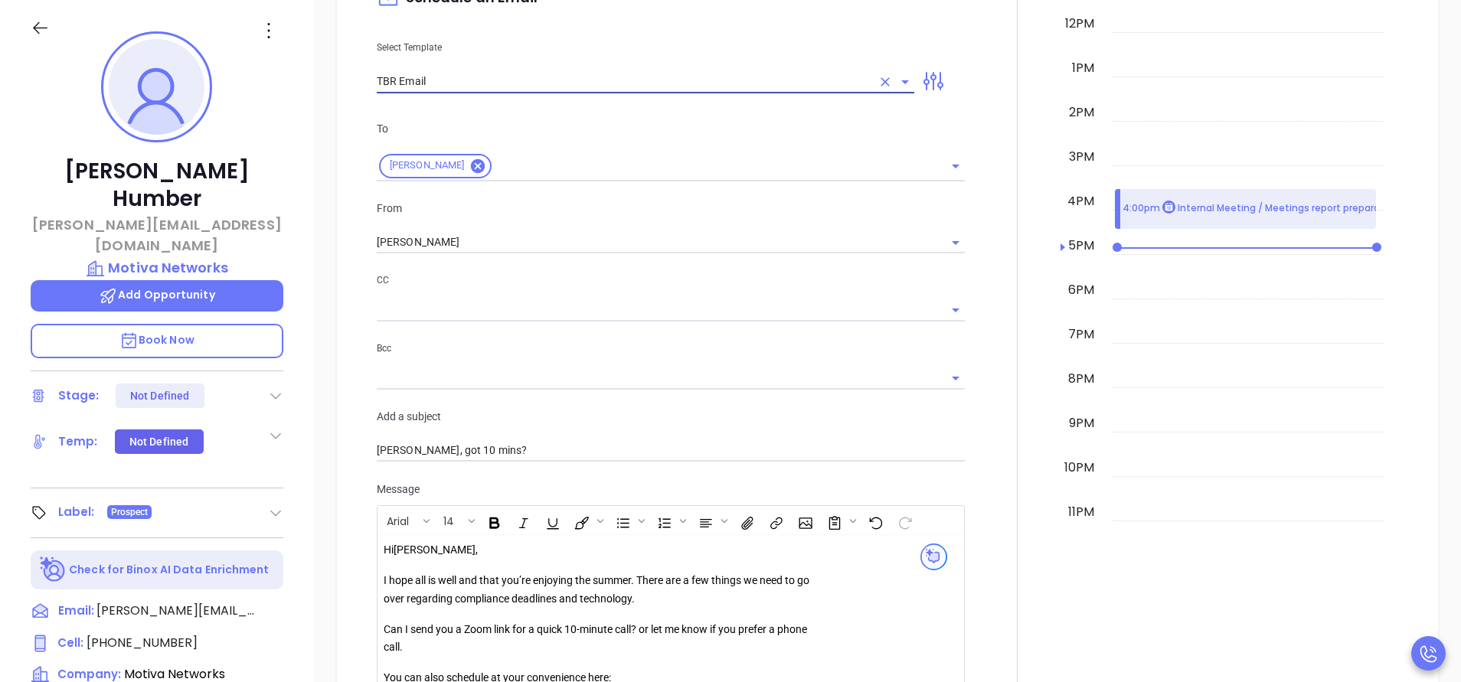
click at [475, 305] on input "text" at bounding box center [659, 310] width 565 height 22
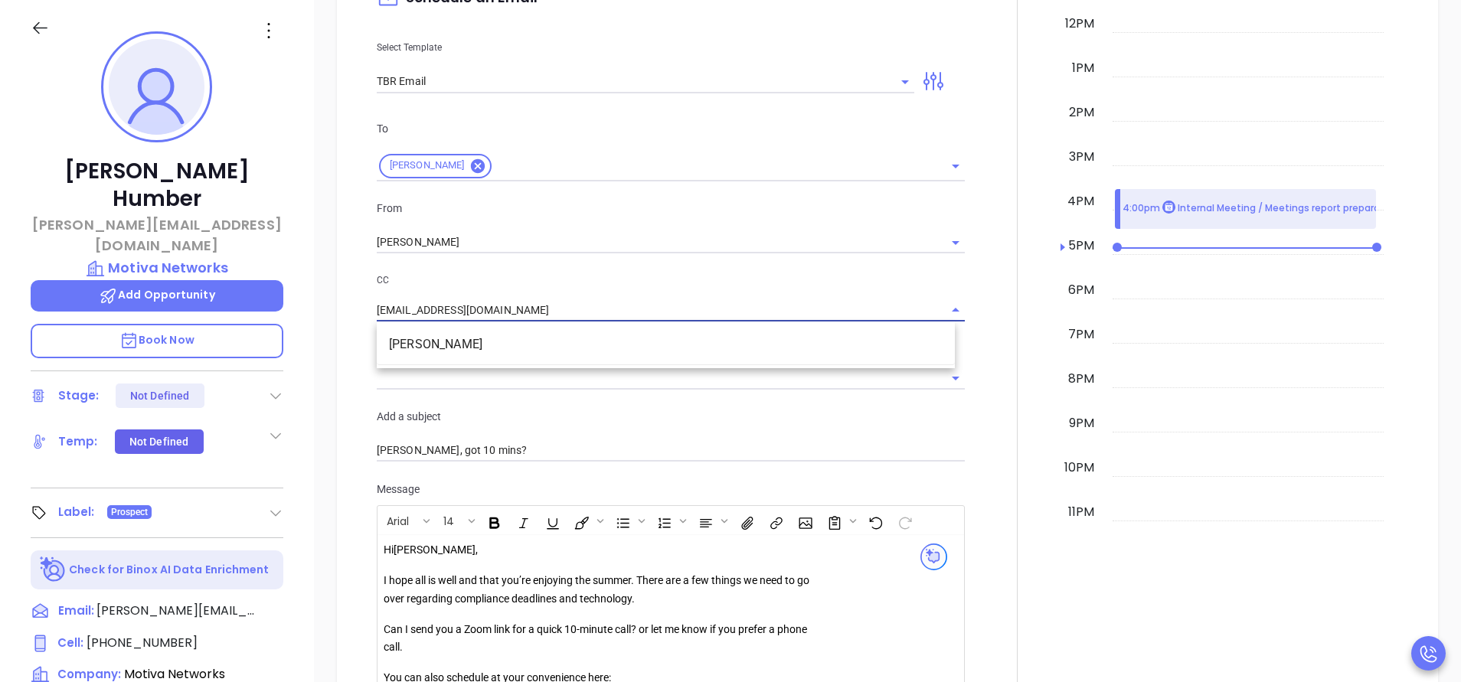
type input "sofia@motiva.net"
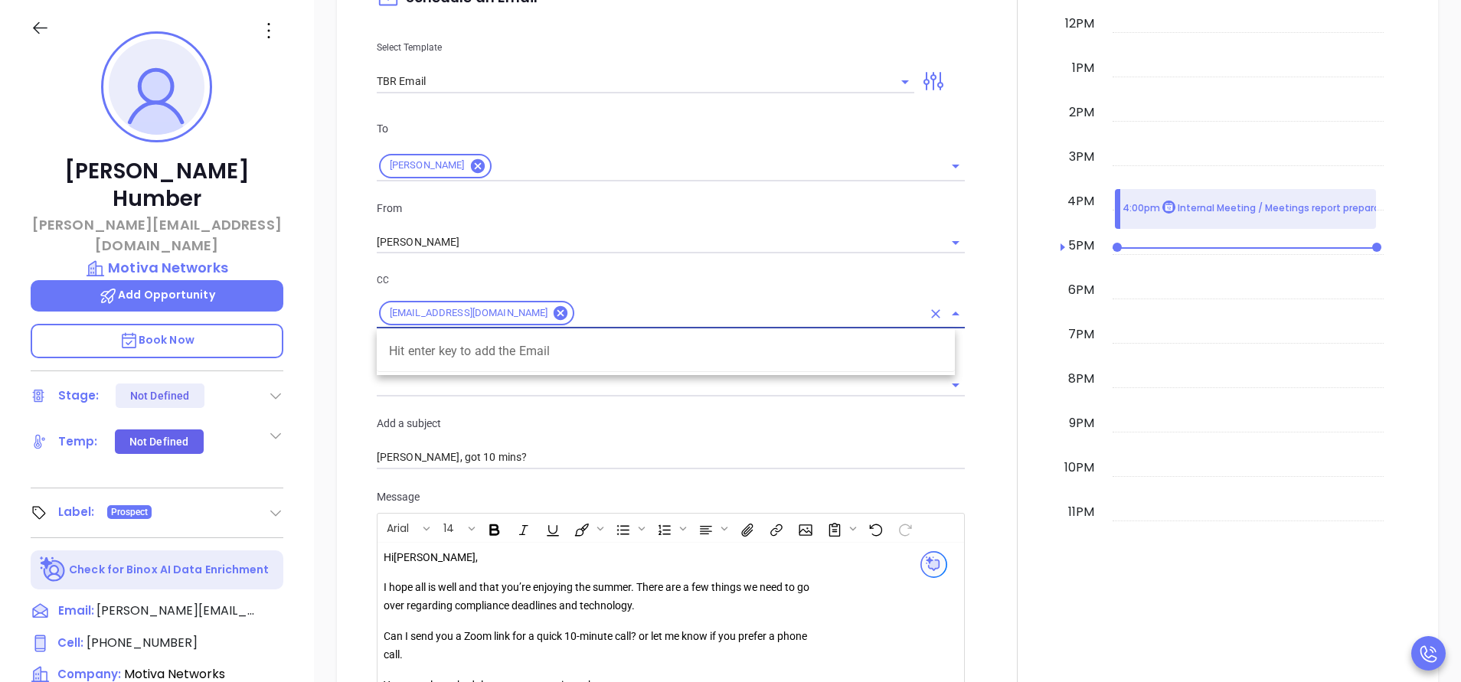
click at [974, 420] on div at bounding box center [1017, 335] width 87 height 1099
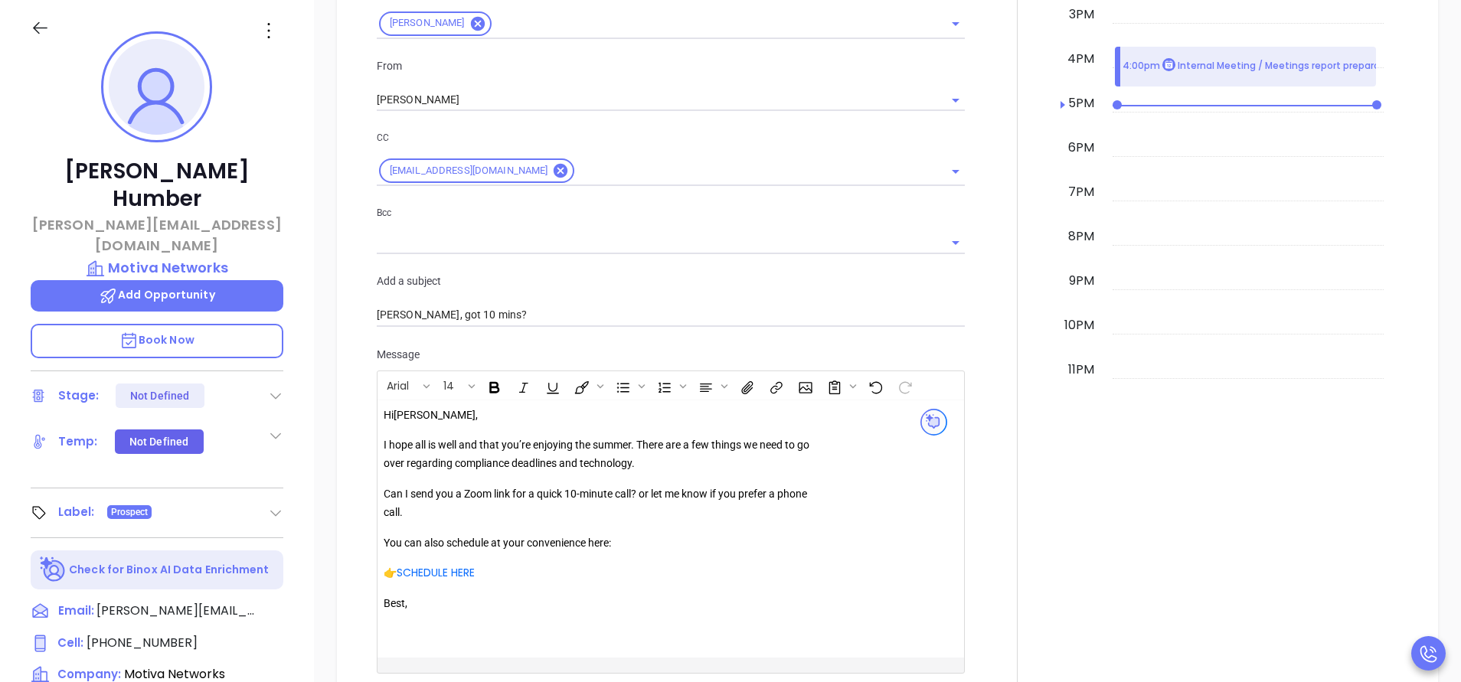
scroll to position [1657, 0]
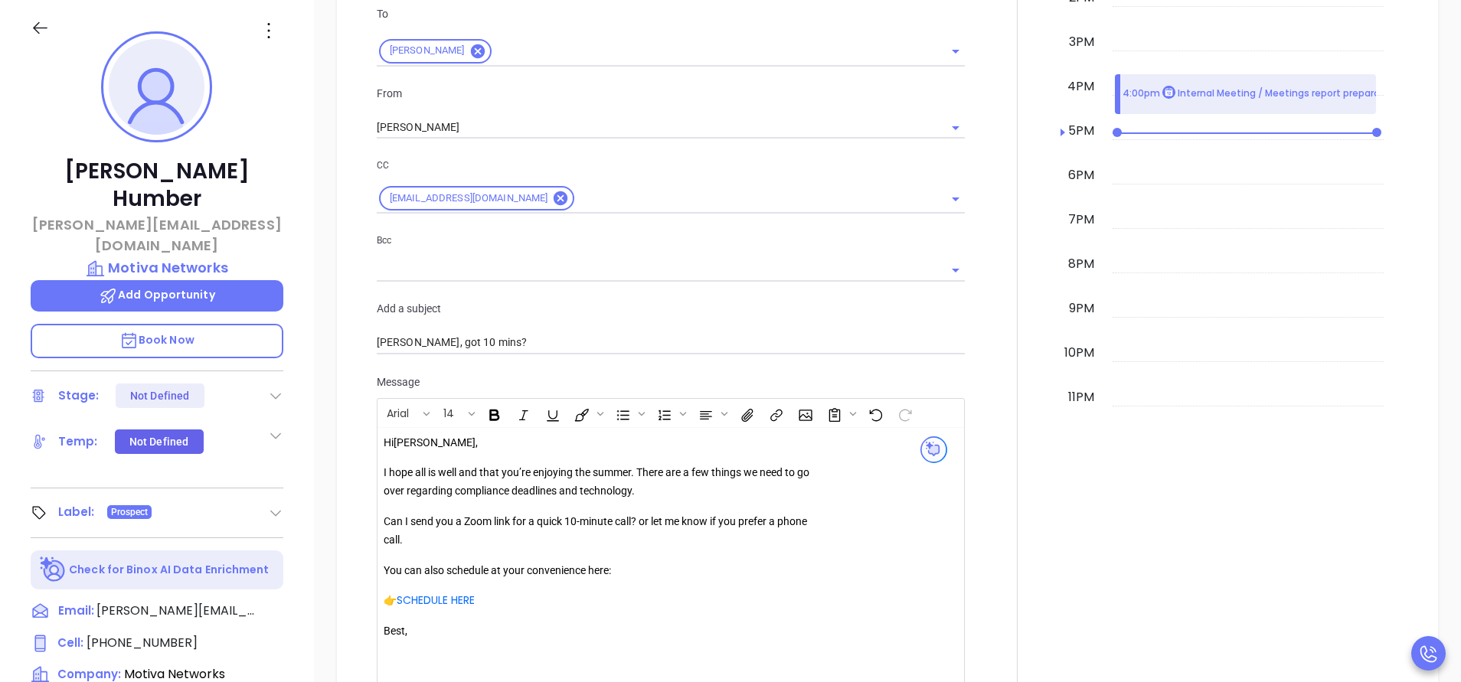
drag, startPoint x: 601, startPoint y: 479, endPoint x: 891, endPoint y: 440, distance: 292.2
click at [604, 477] on p "I hope all is well and that you’re enjoying the summer. There are a few things …" at bounding box center [604, 482] width 440 height 37
click at [746, 581] on div "Hi Carla , I hope all is well and that you’re enjoying the fall . There are a f…" at bounding box center [604, 546] width 440 height 225
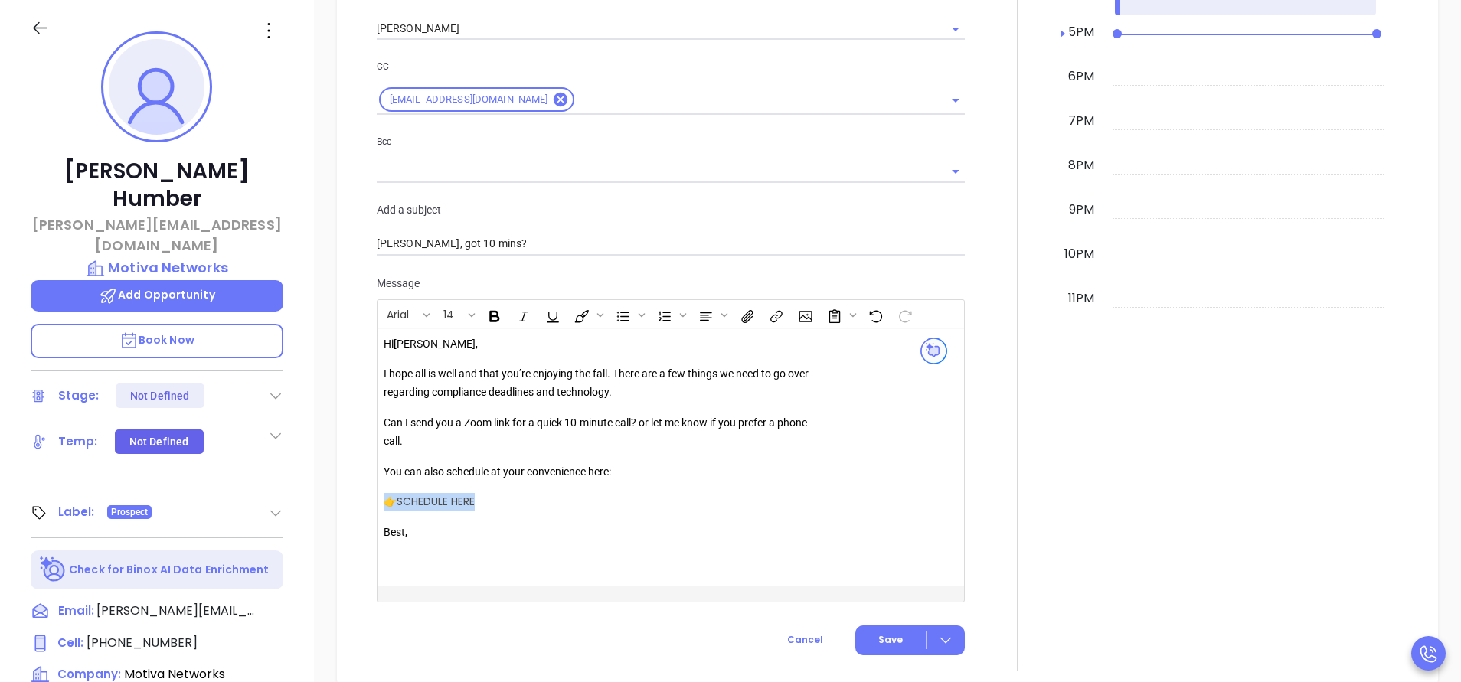
scroll to position [1887, 0]
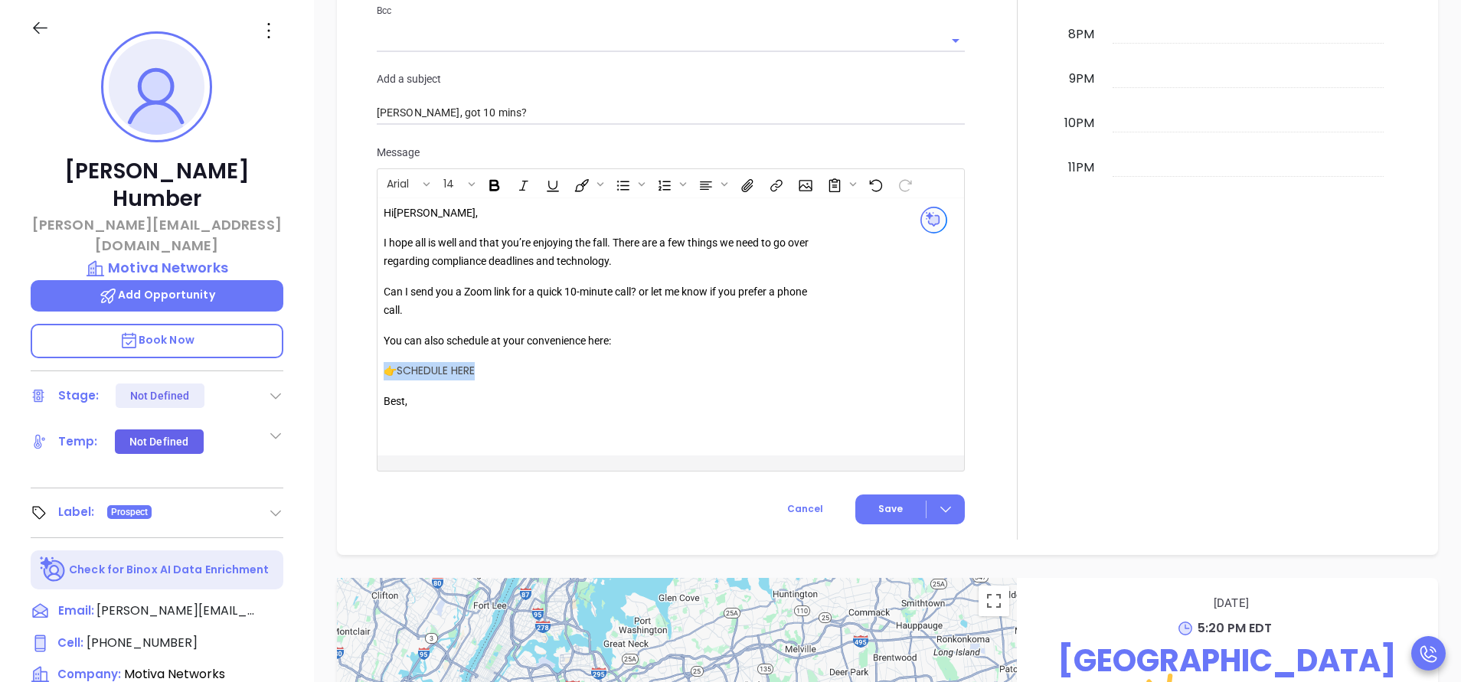
drag, startPoint x: 634, startPoint y: 415, endPoint x: 594, endPoint y: 412, distance: 39.9
click at [633, 414] on p "Best," at bounding box center [604, 411] width 440 height 37
click at [463, 372] on link "SCHEDULE HERE" at bounding box center [436, 370] width 78 height 15
click at [448, 371] on link "SCHEDULE HERE" at bounding box center [436, 370] width 78 height 15
click at [426, 407] on button "Open link" at bounding box center [422, 400] width 26 height 26
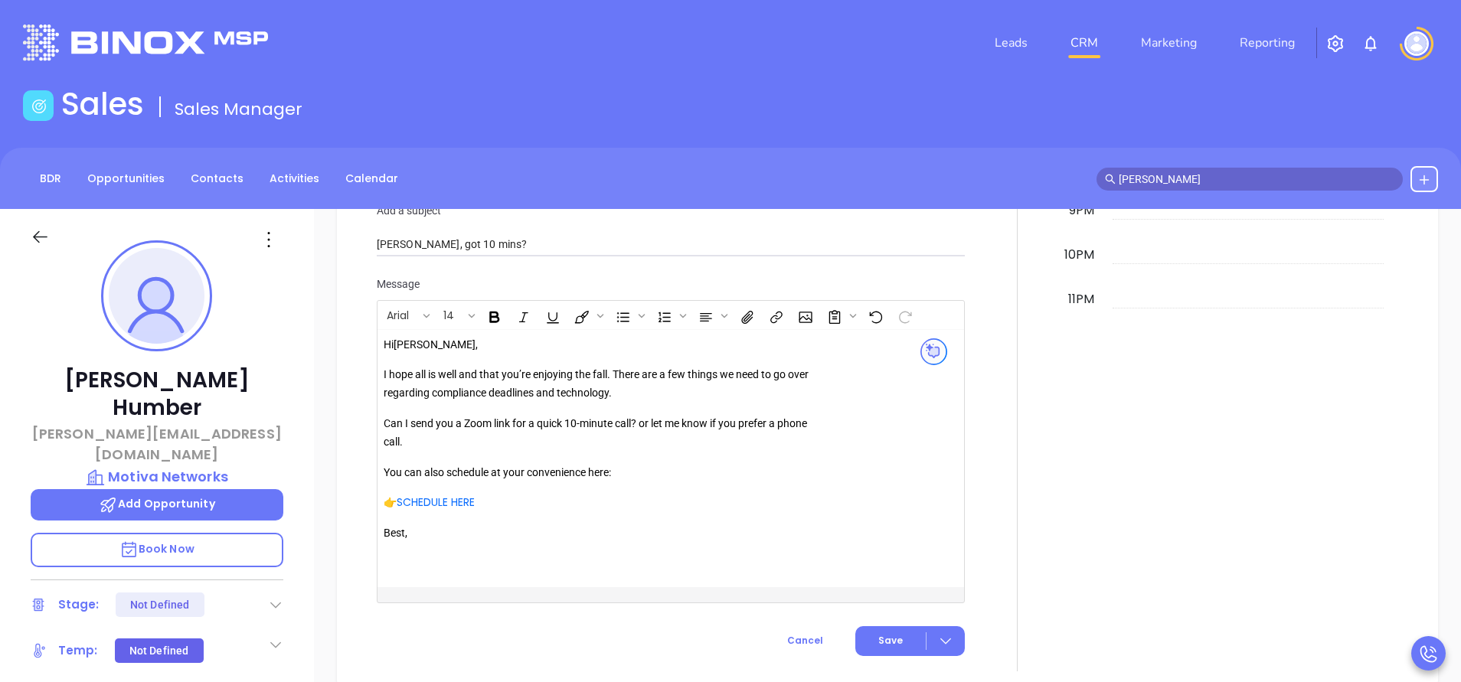
scroll to position [2079, 0]
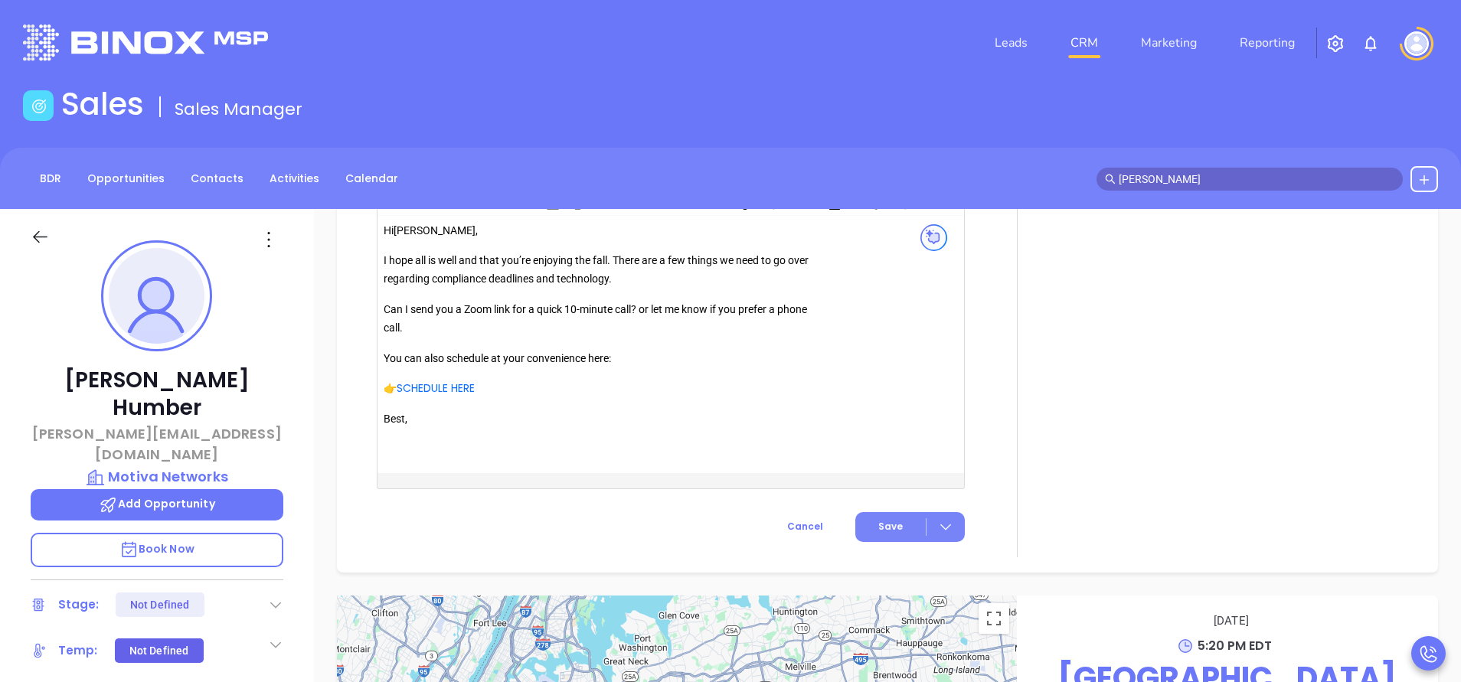
click at [878, 532] on span "Save" at bounding box center [890, 527] width 25 height 14
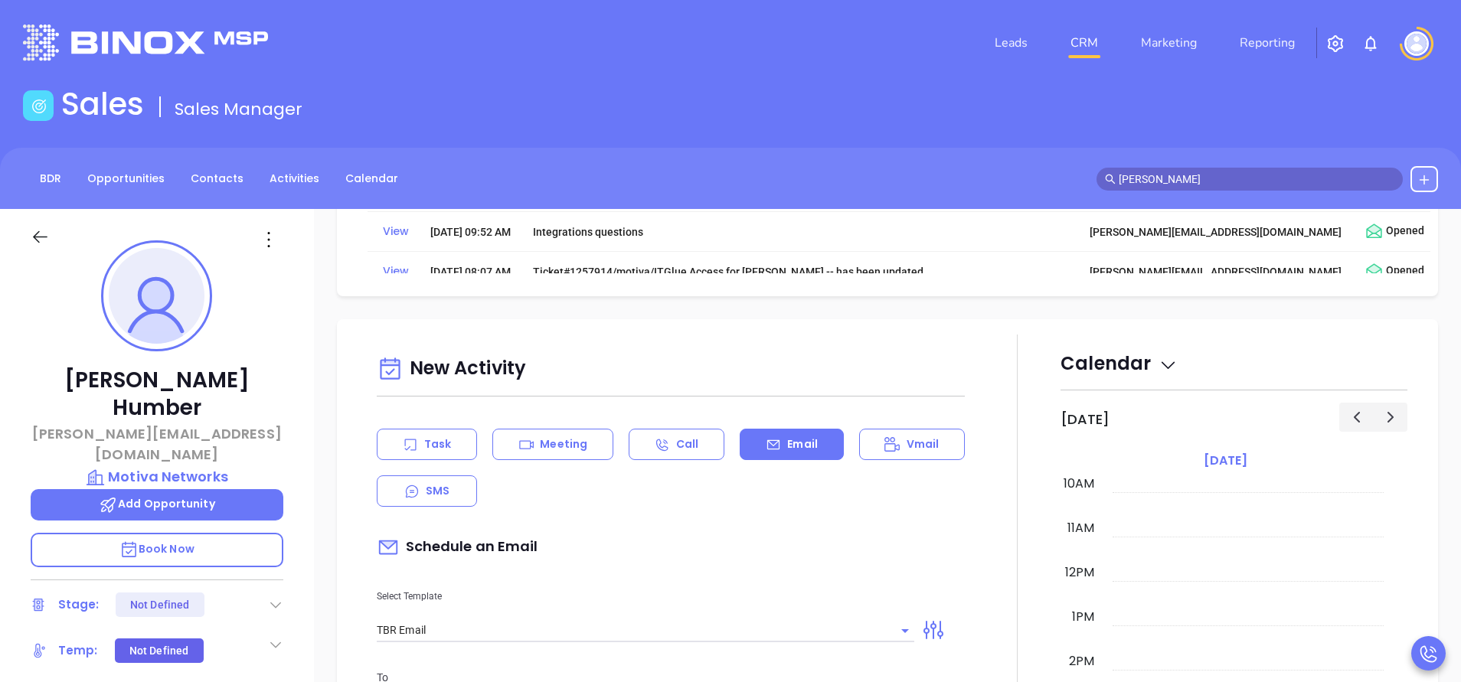
scroll to position [1196, 0]
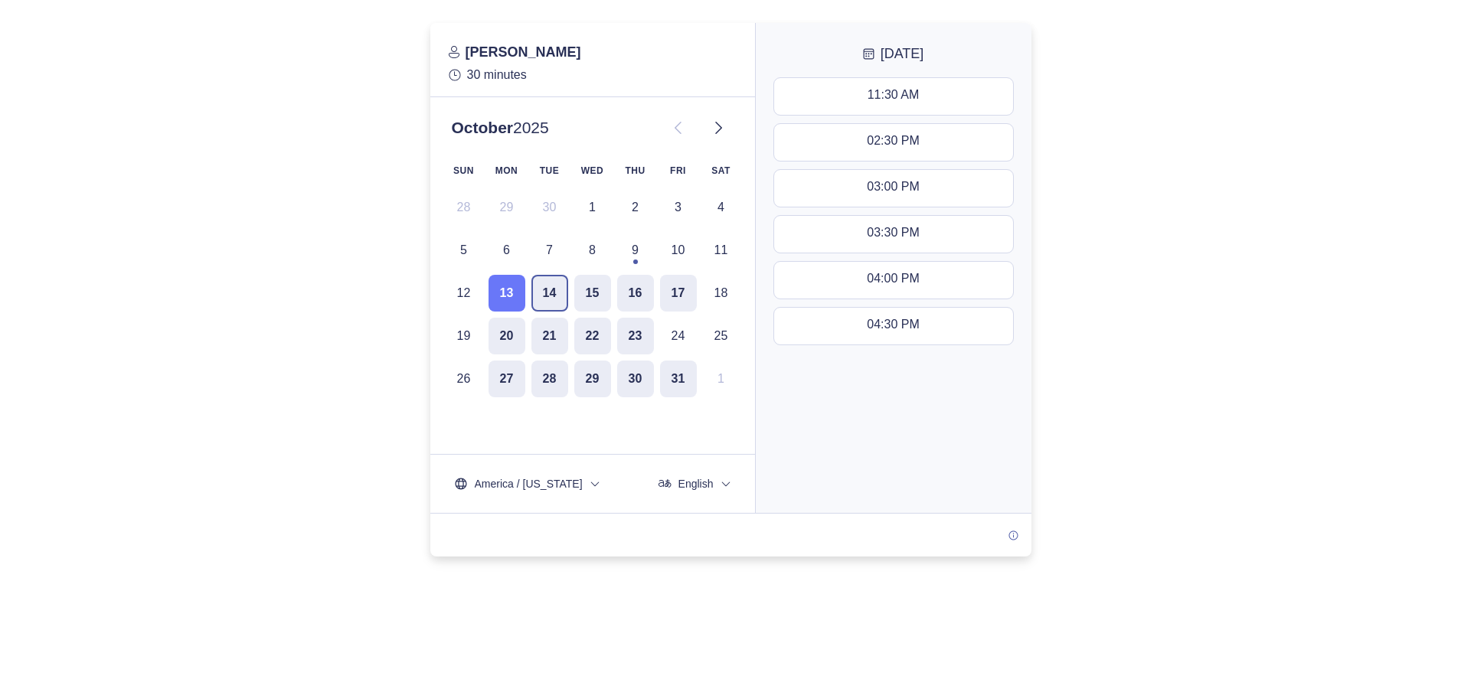
click at [546, 287] on button "14" at bounding box center [550, 293] width 37 height 37
click at [591, 298] on button "15" at bounding box center [592, 293] width 37 height 37
click at [640, 288] on button "16" at bounding box center [635, 293] width 37 height 37
click at [680, 299] on button "17" at bounding box center [678, 293] width 37 height 37
click at [522, 335] on button "20" at bounding box center [507, 336] width 37 height 37
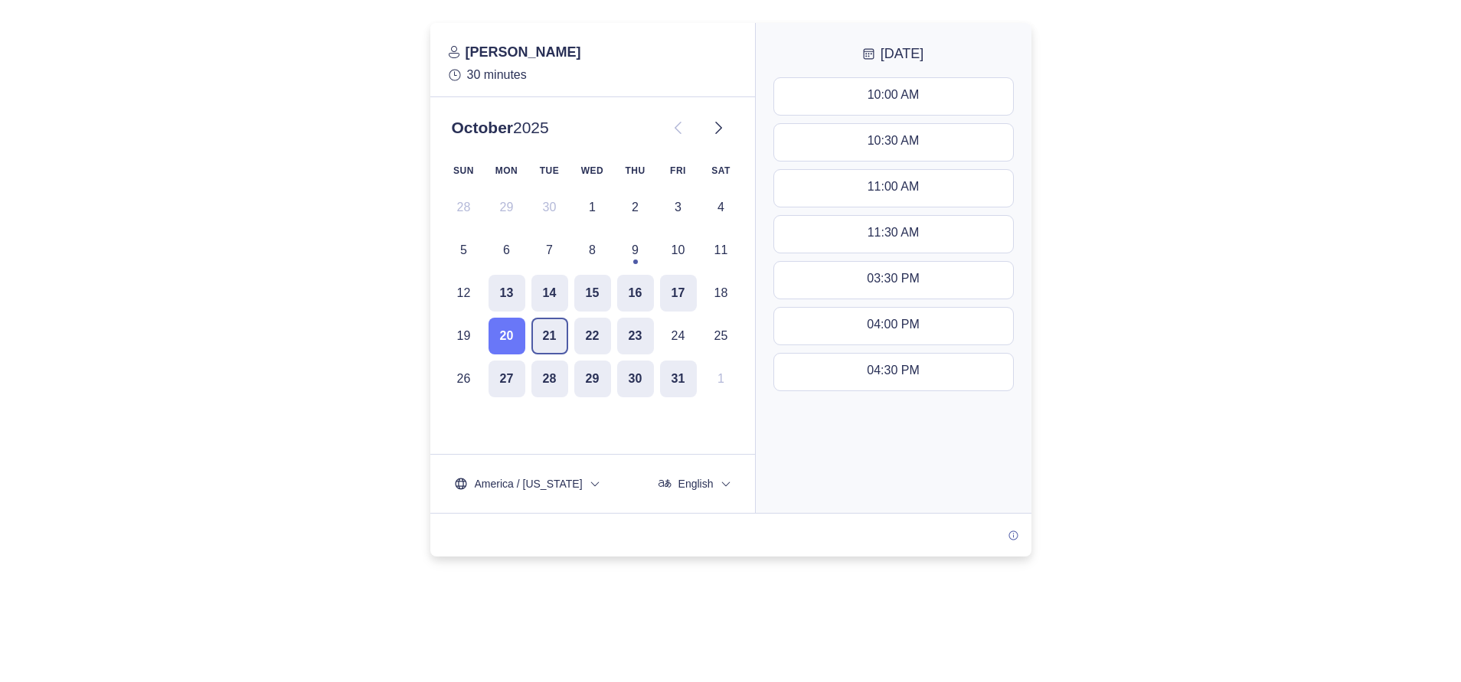
click at [540, 339] on button "21" at bounding box center [550, 336] width 37 height 37
click at [596, 343] on button "22" at bounding box center [592, 336] width 37 height 37
click at [626, 335] on button "23" at bounding box center [635, 336] width 37 height 37
click at [512, 382] on button "27" at bounding box center [507, 379] width 37 height 37
click at [547, 375] on button "28" at bounding box center [550, 379] width 37 height 37
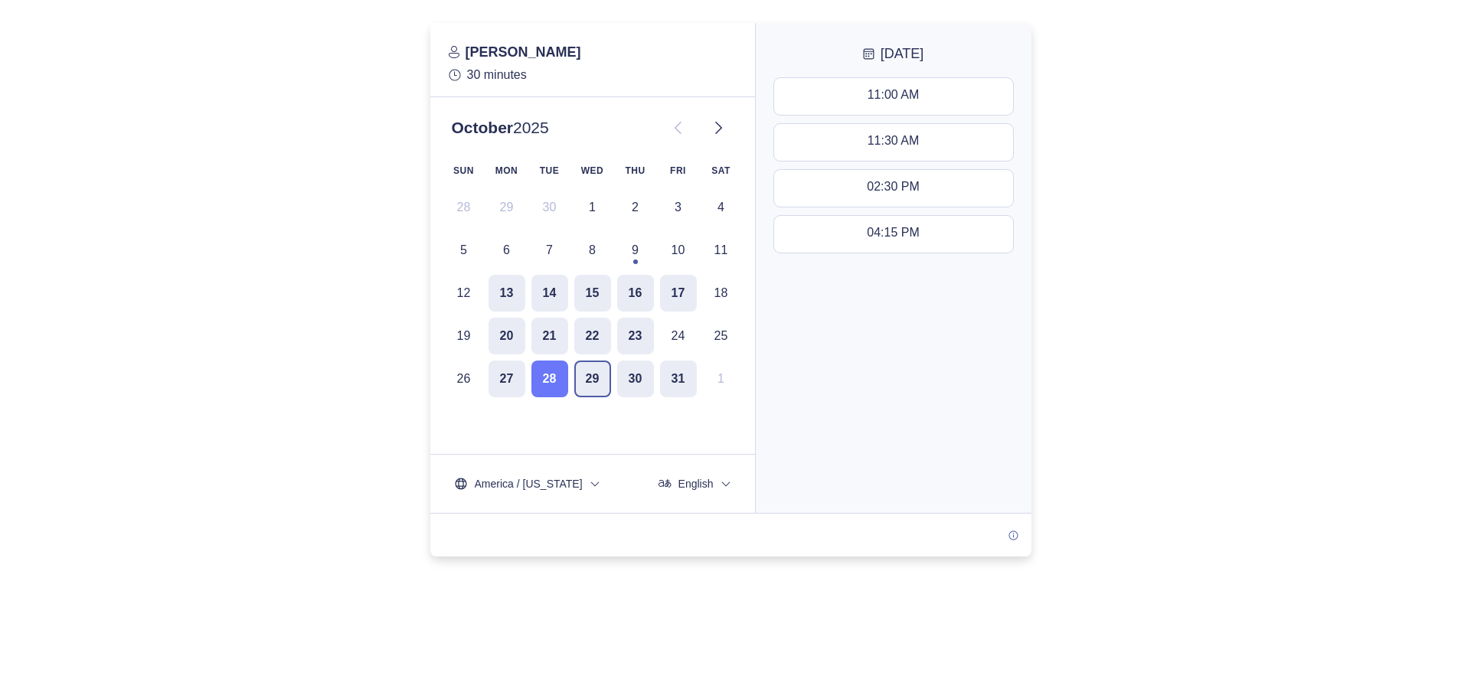
click at [577, 376] on button "29" at bounding box center [592, 379] width 37 height 37
click at [623, 382] on button "30" at bounding box center [635, 379] width 37 height 37
click at [662, 384] on button "31" at bounding box center [678, 379] width 37 height 37
click at [515, 299] on button "13" at bounding box center [507, 293] width 37 height 37
click at [527, 299] on div "SUN MON TUE WED THU FRI SAT 28 29 30 1 2 3 4 5 6 7 8 9 10 11 12 13 14 15 16 17 …" at bounding box center [593, 278] width 294 height 239
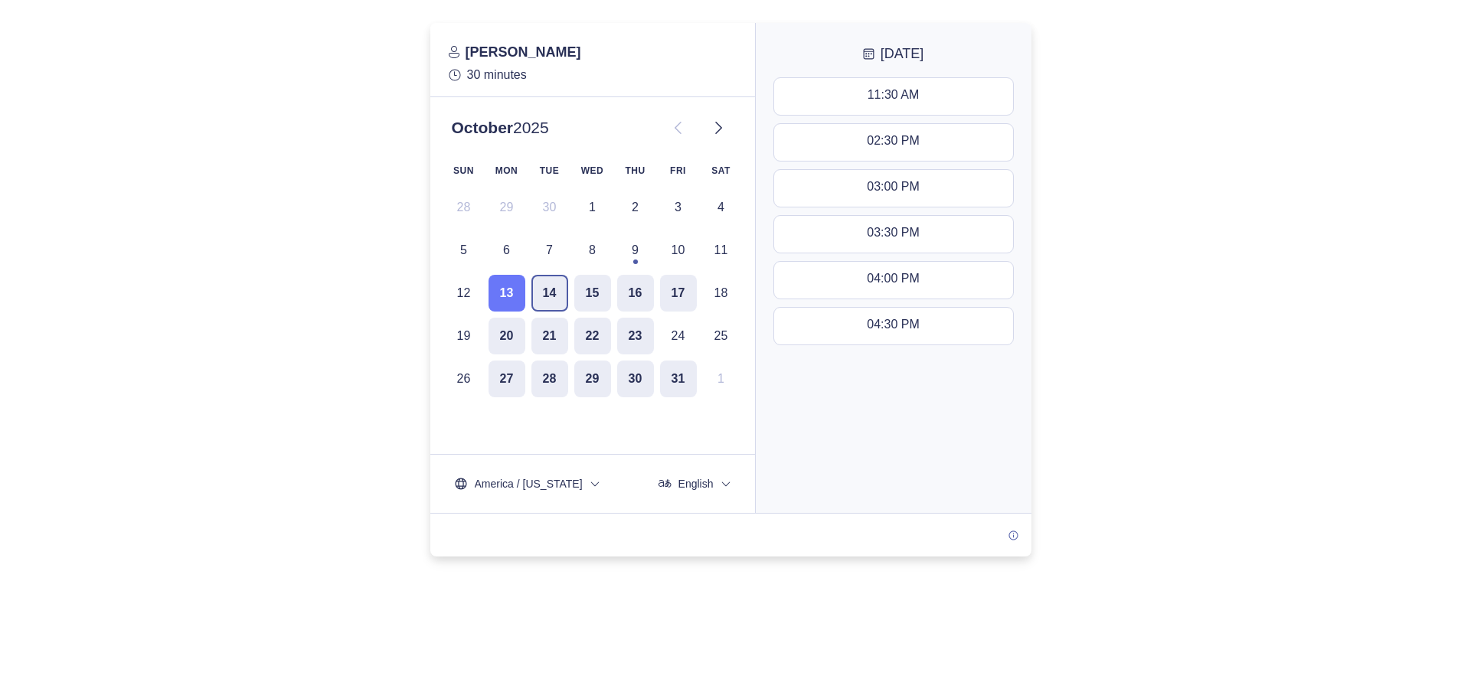
click at [532, 299] on button "14" at bounding box center [550, 293] width 37 height 37
drag, startPoint x: 576, startPoint y: 289, endPoint x: 633, endPoint y: 294, distance: 56.9
click at [577, 288] on button "15" at bounding box center [592, 293] width 37 height 37
click at [663, 303] on button "17" at bounding box center [678, 293] width 37 height 37
click at [641, 295] on button "16" at bounding box center [635, 293] width 37 height 37
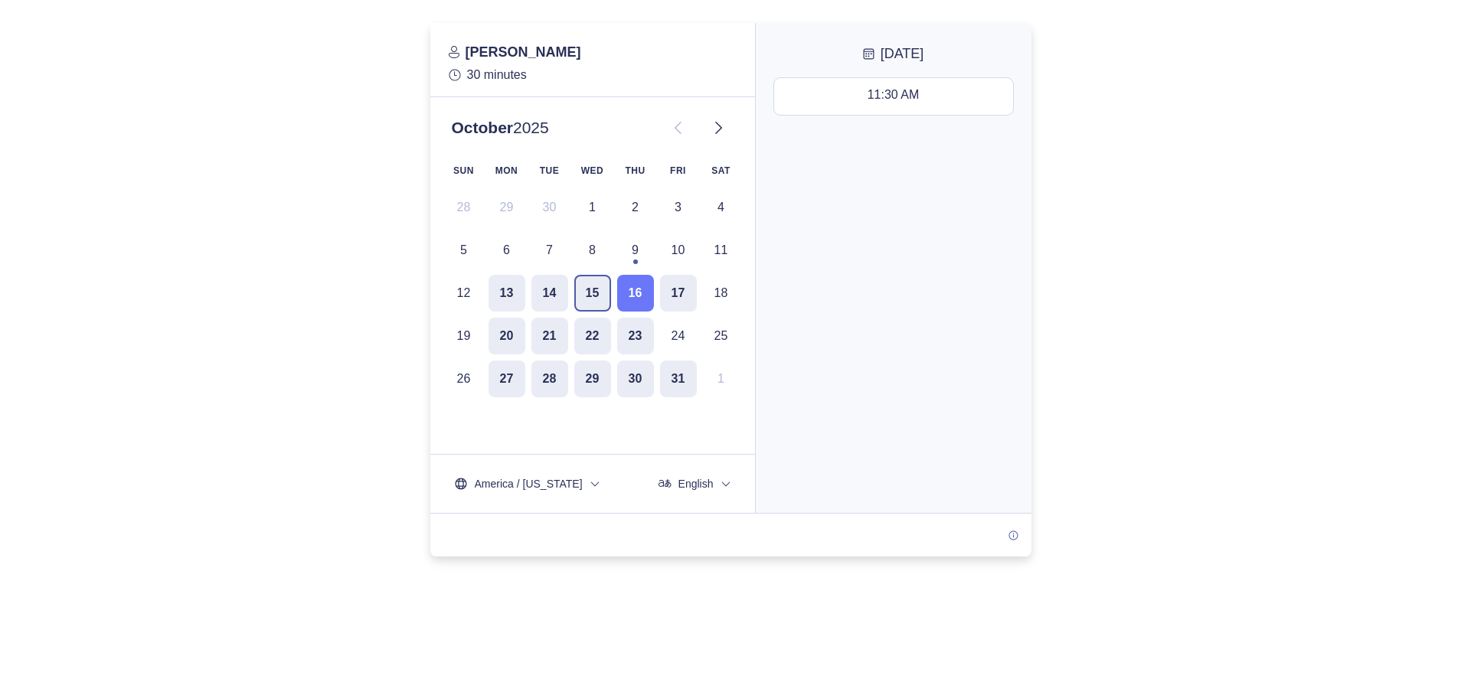
click at [587, 300] on button "15" at bounding box center [592, 293] width 37 height 37
click at [555, 333] on button "21" at bounding box center [550, 336] width 37 height 37
click at [512, 336] on button "20" at bounding box center [507, 336] width 37 height 37
click at [545, 291] on button "14" at bounding box center [550, 293] width 37 height 37
click at [356, 305] on div at bounding box center [730, 290] width 1461 height 534
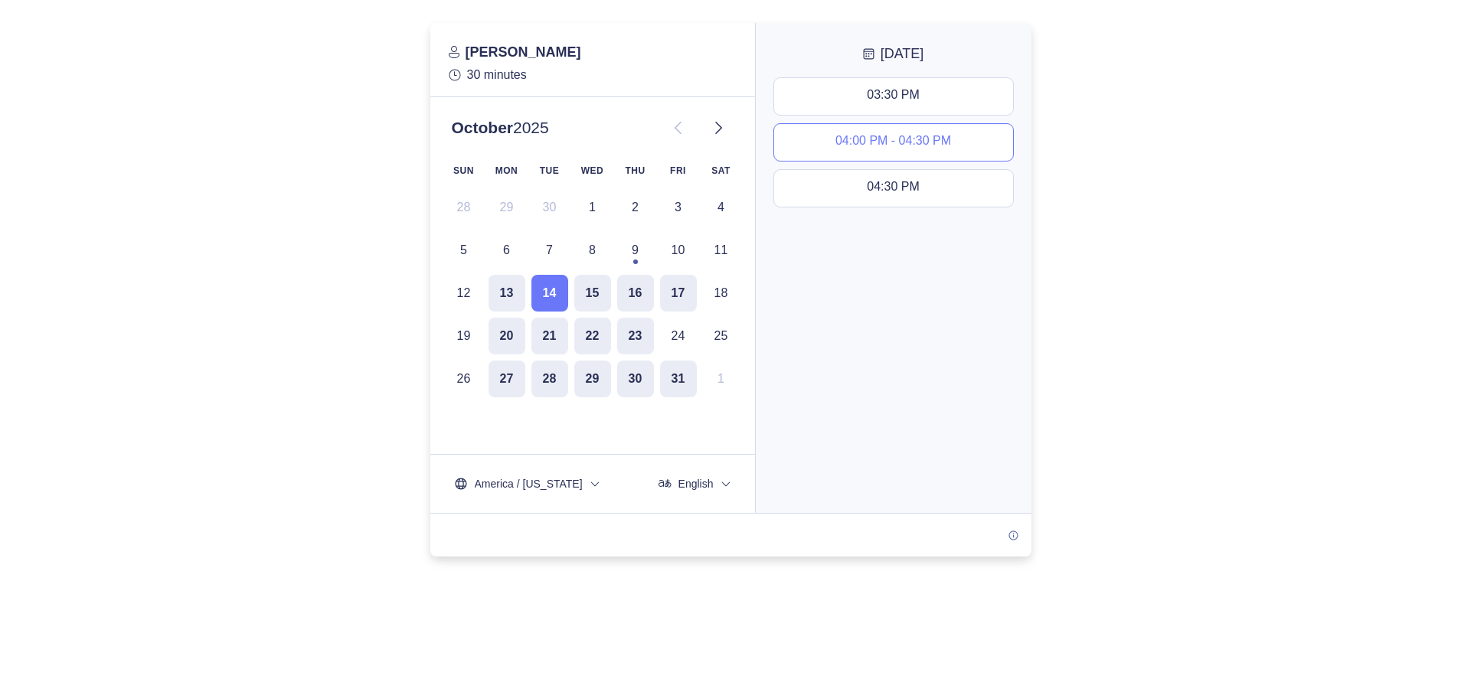
click at [856, 145] on div "04:00 PM - 04:30 PM" at bounding box center [894, 142] width 116 height 17
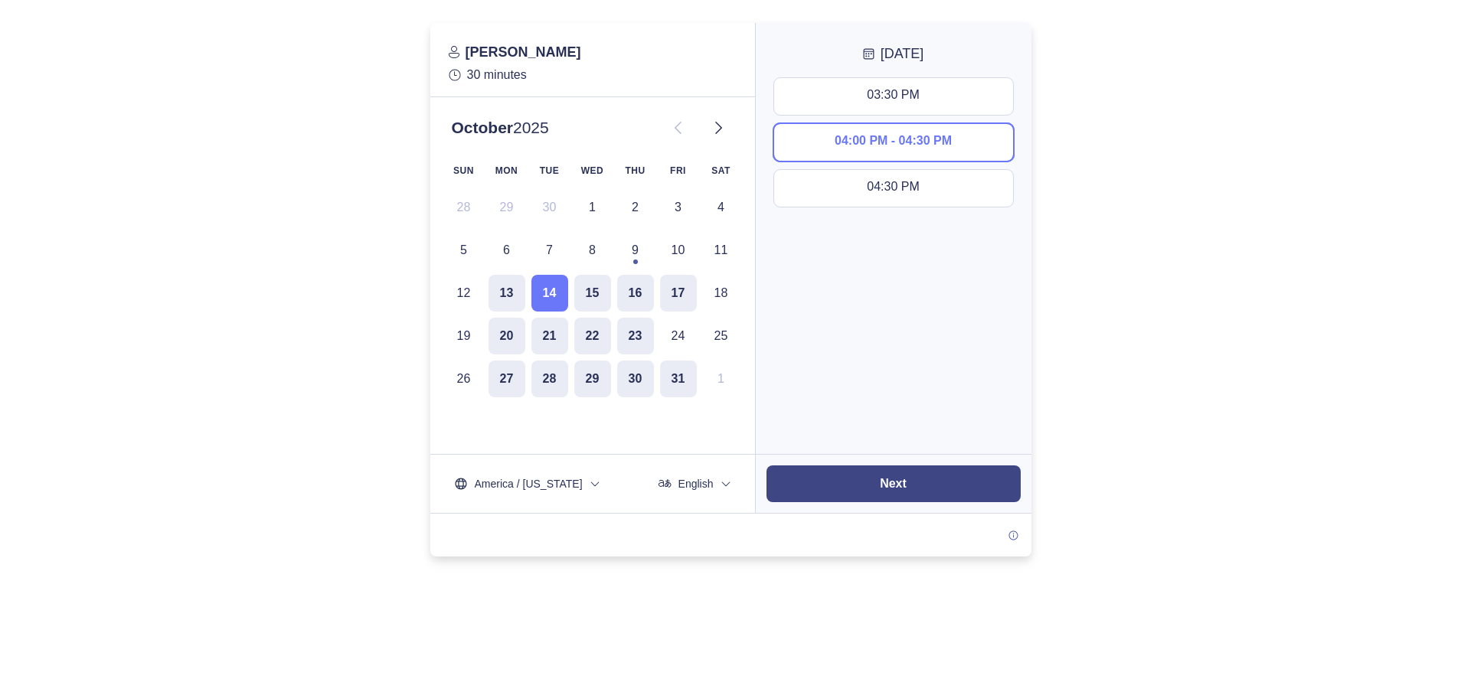
click at [909, 473] on button "Next" at bounding box center [894, 484] width 254 height 37
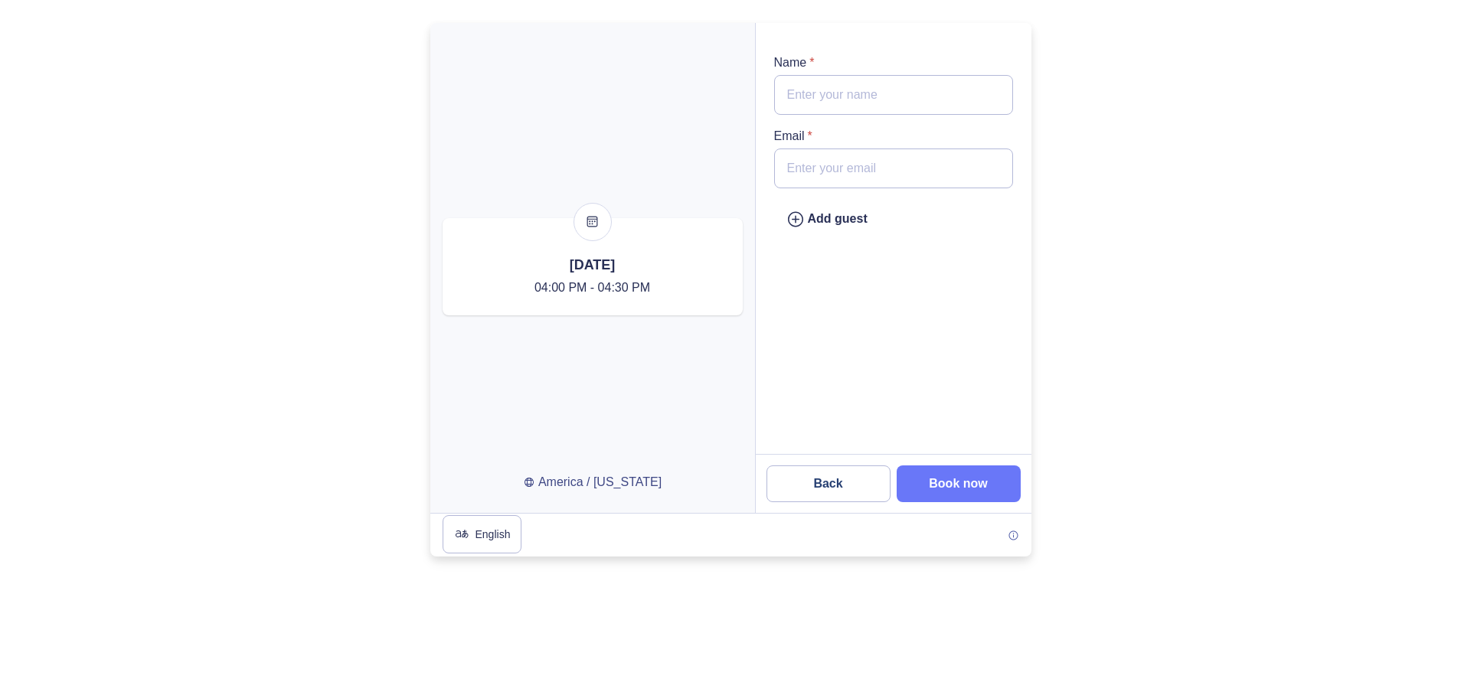
click at [871, 110] on input "Name *" at bounding box center [893, 95] width 239 height 40
click at [871, 191] on div "Add guest" at bounding box center [894, 244] width 276 height 419
click at [872, 173] on input "Email *" at bounding box center [893, 169] width 239 height 40
click at [835, 86] on input "Name *" at bounding box center [893, 95] width 239 height 40
click at [849, 225] on div "Add guest" at bounding box center [827, 219] width 81 height 19
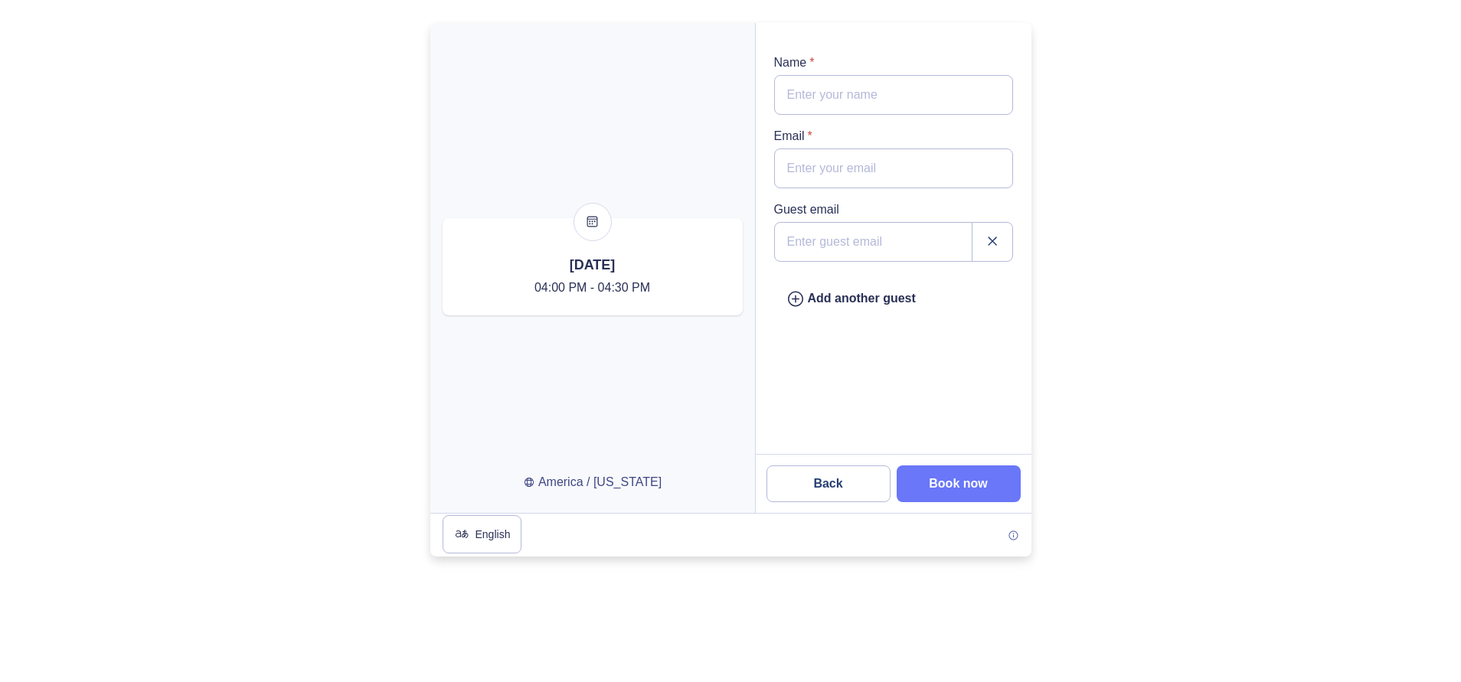
click at [850, 247] on input "email" at bounding box center [893, 242] width 239 height 40
type input "s"
type input "r"
click at [907, 244] on input "email" at bounding box center [893, 242] width 239 height 40
type input "a"
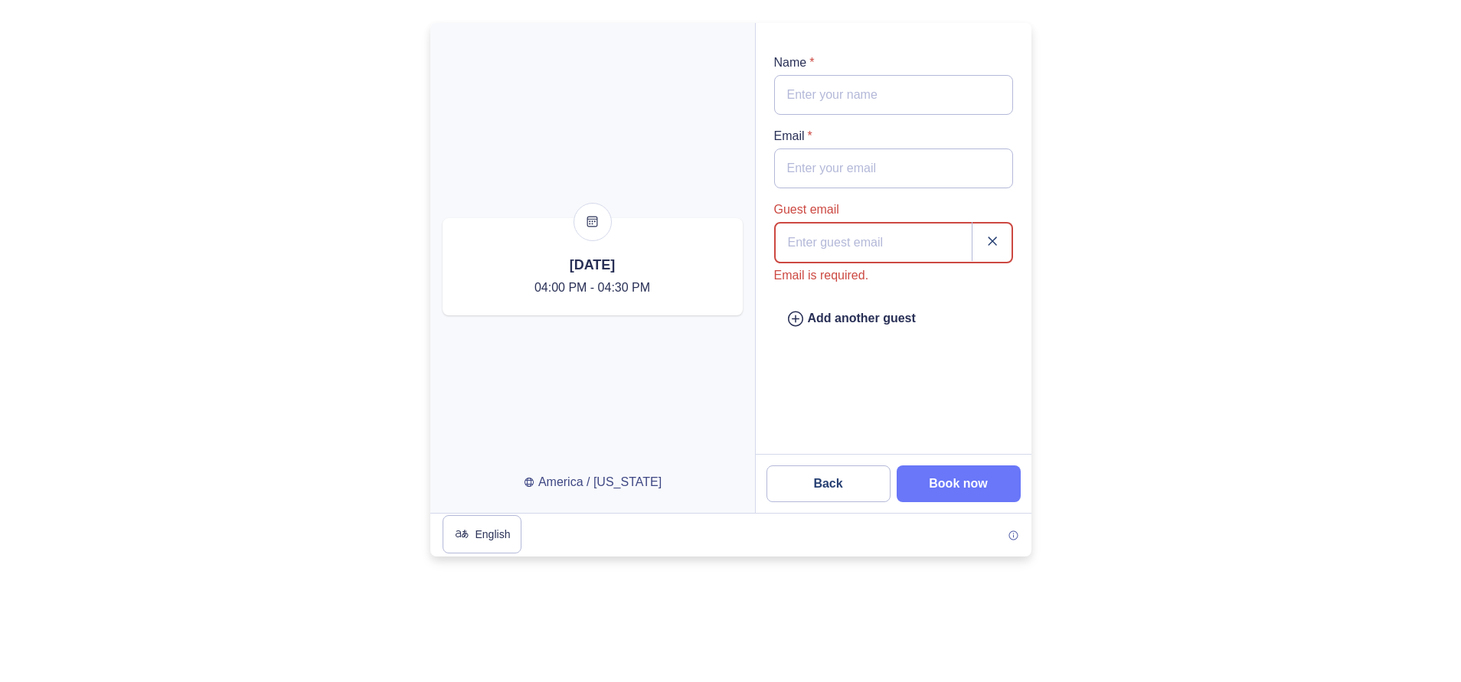
click at [898, 155] on input "Email *" at bounding box center [893, 169] width 239 height 40
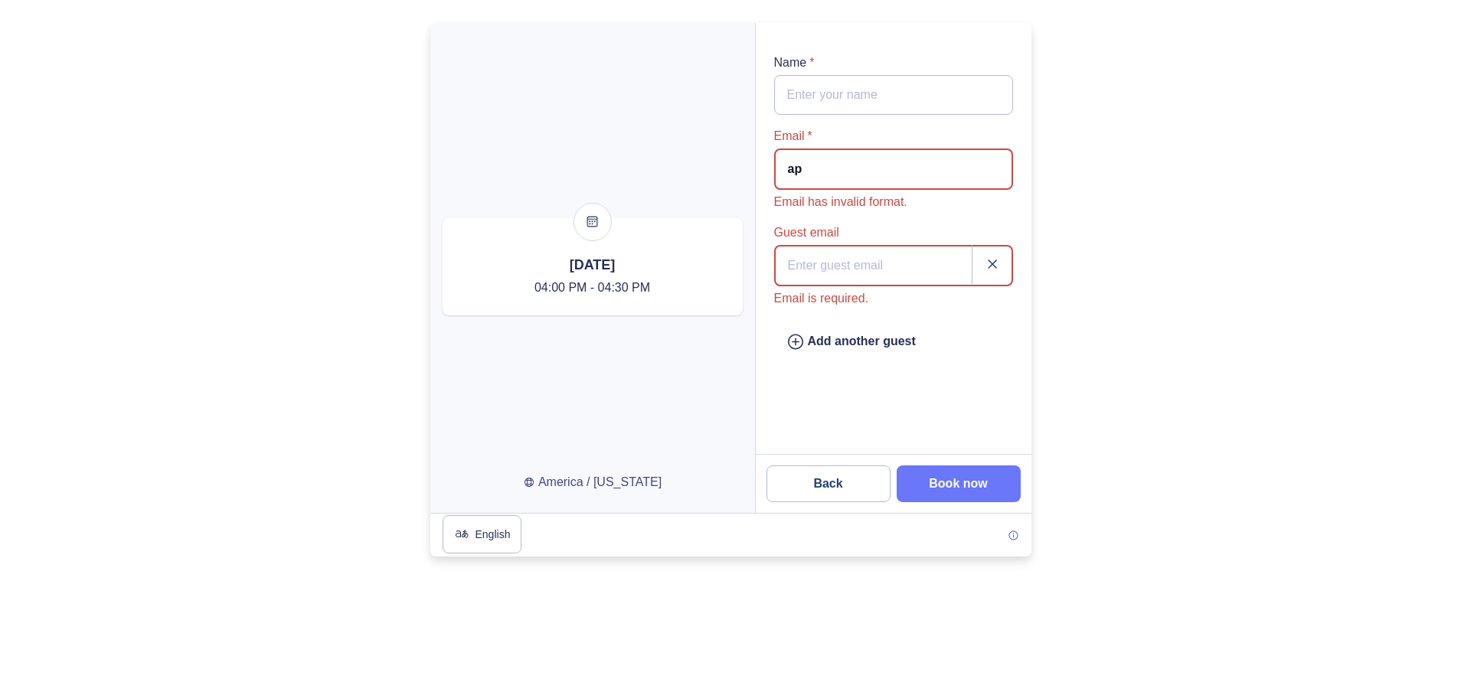
type input "a"
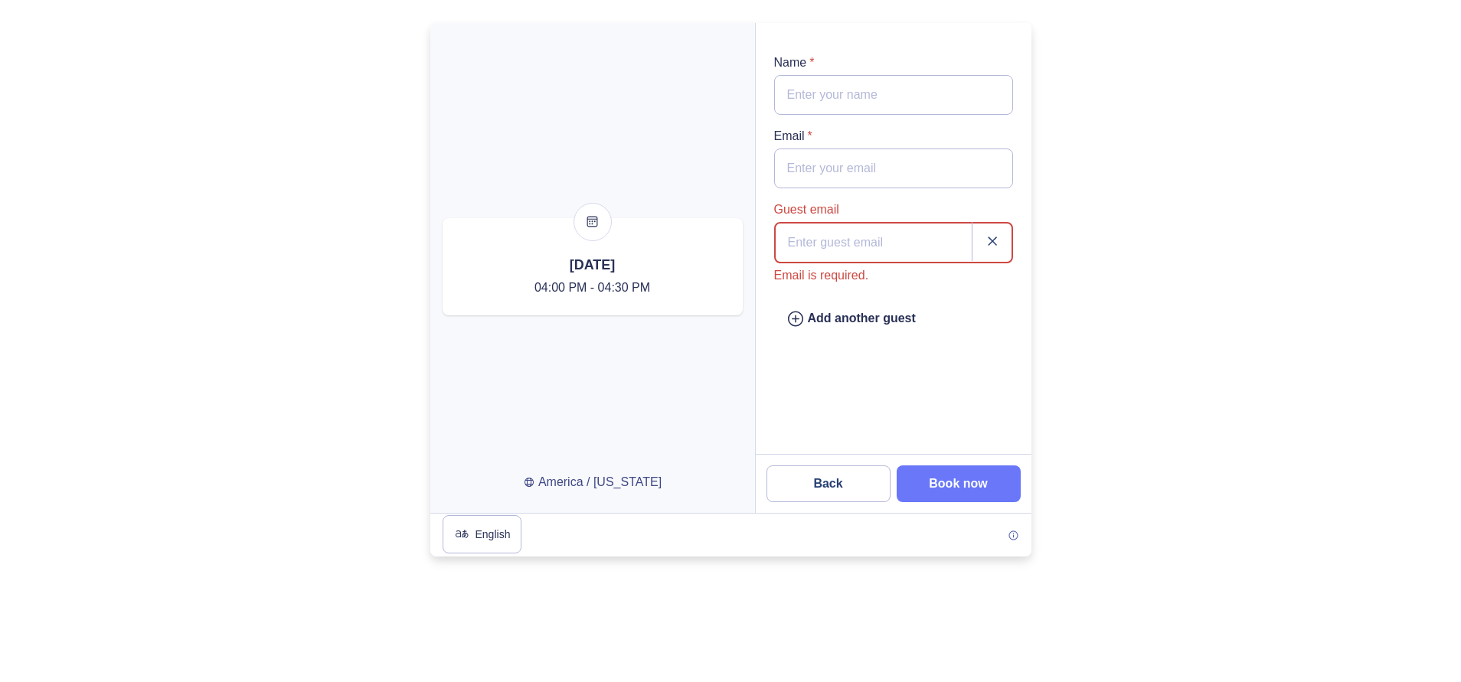
click at [852, 91] on input "Name *" at bounding box center [893, 95] width 239 height 40
click at [876, 247] on input "email" at bounding box center [893, 242] width 239 height 41
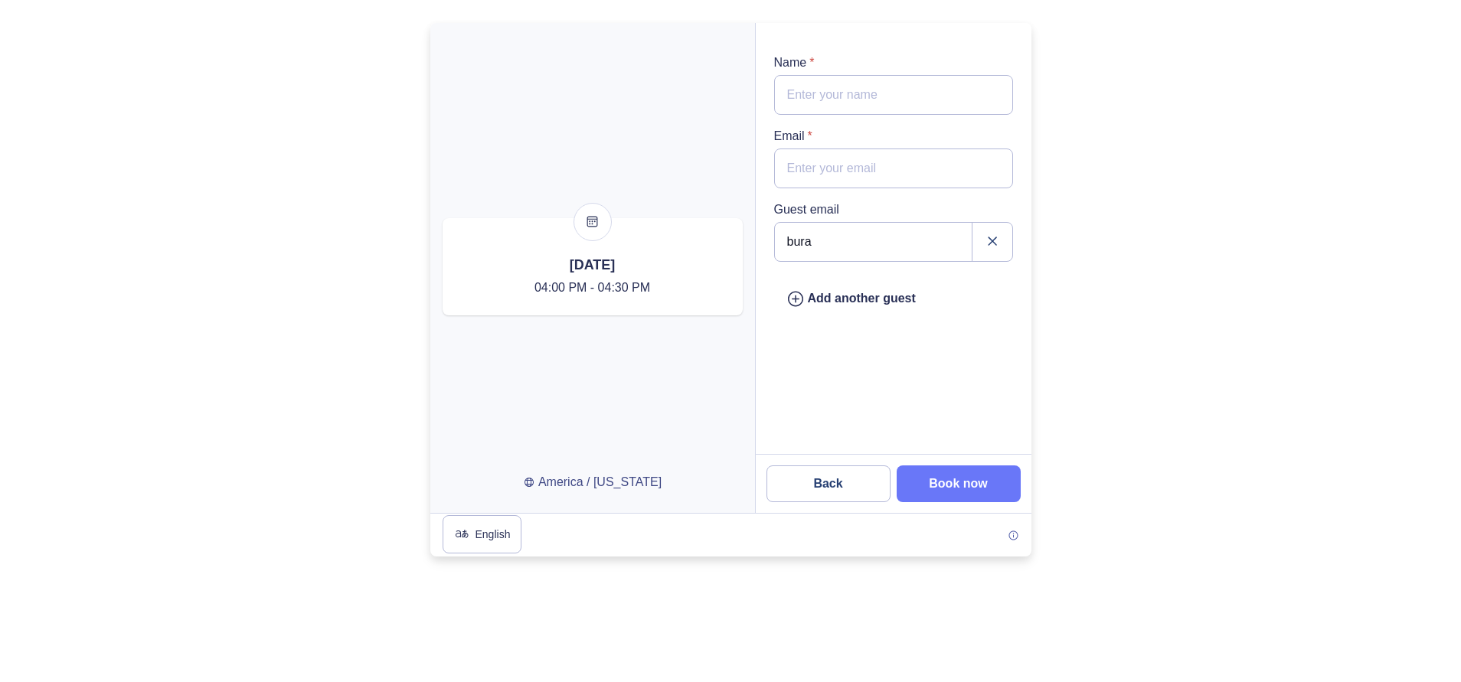
type input "burak"
drag, startPoint x: 877, startPoint y: 244, endPoint x: 499, endPoint y: 330, distance: 388.0
click at [499, 330] on div at bounding box center [730, 268] width 601 height 490
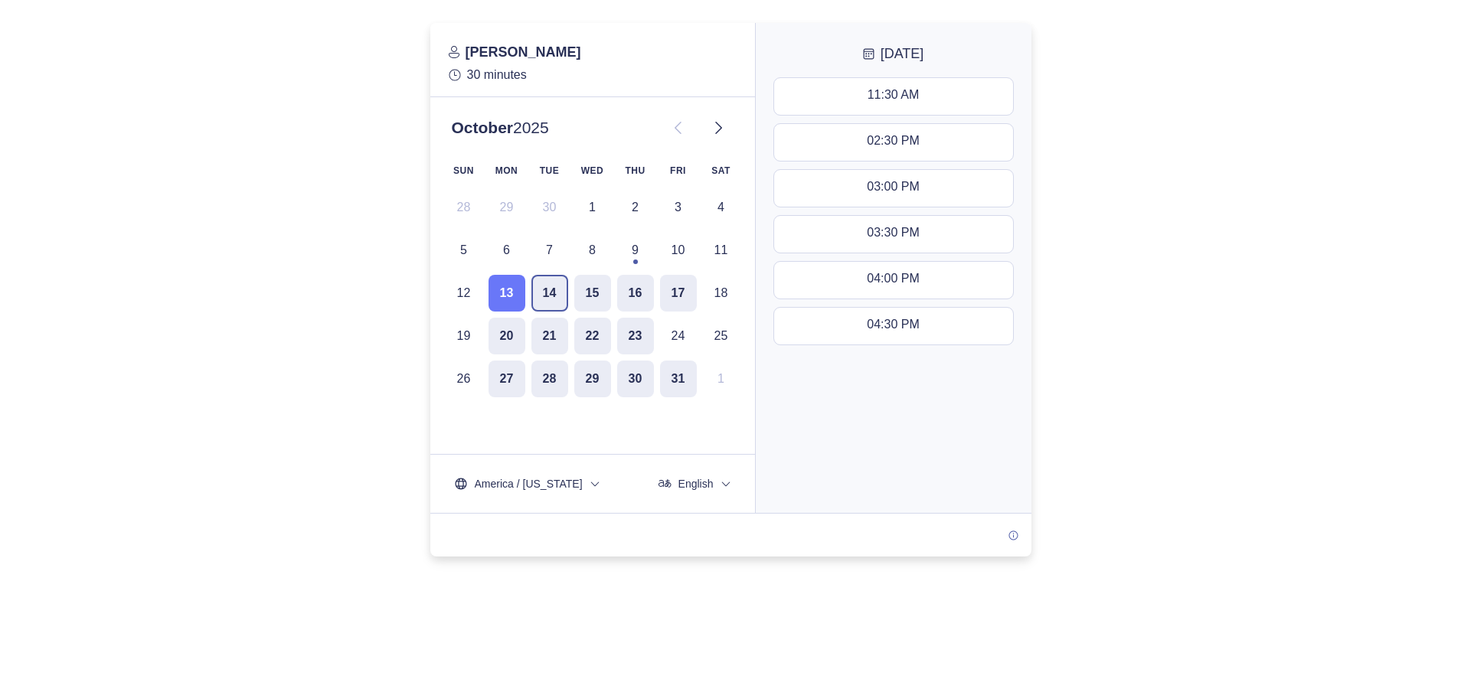
click at [554, 303] on button "14" at bounding box center [550, 293] width 37 height 37
click at [610, 283] on button "15" at bounding box center [592, 293] width 37 height 37
click at [655, 290] on div "SUN MON TUE WED THU FRI SAT 28 29 30 1 2 3 4 5 6 7 8 9 10 11 12 13 14 15 16 17 …" at bounding box center [593, 278] width 294 height 239
click at [640, 307] on button "16" at bounding box center [635, 293] width 37 height 37
click at [665, 286] on button "17" at bounding box center [678, 293] width 37 height 37
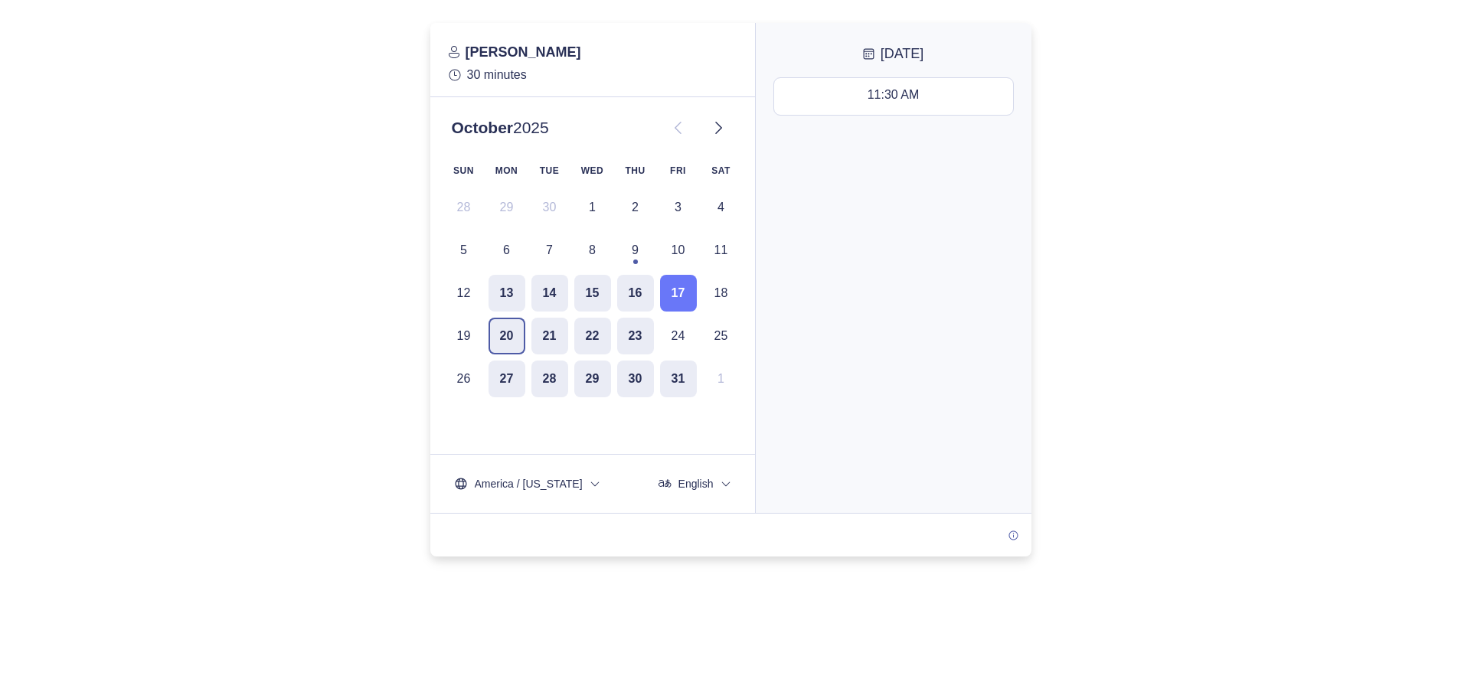
click at [513, 346] on button "20" at bounding box center [507, 336] width 37 height 37
click at [502, 288] on button "13" at bounding box center [507, 293] width 37 height 37
